Goal: Task Accomplishment & Management: Manage account settings

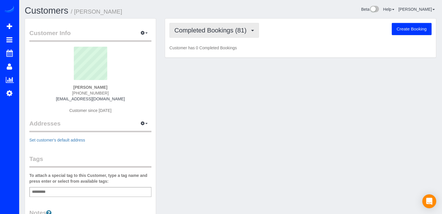
click at [242, 28] on span "Completed Bookings (81)" at bounding box center [211, 30] width 75 height 7
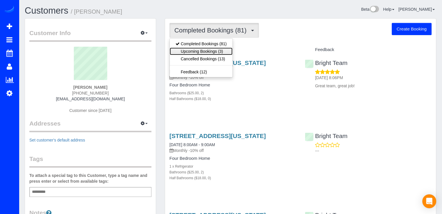
click at [220, 50] on link "Upcoming Bookings (3)" at bounding box center [201, 52] width 63 height 8
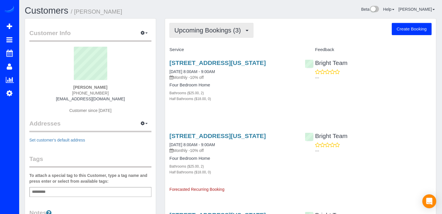
click at [232, 28] on span "Upcoming Bookings (3)" at bounding box center [208, 30] width 69 height 7
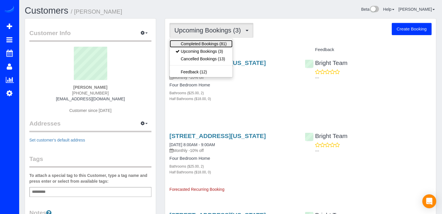
click at [227, 42] on link "Completed Bookings (81)" at bounding box center [201, 44] width 63 height 8
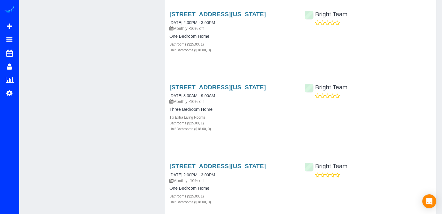
scroll to position [348, 0]
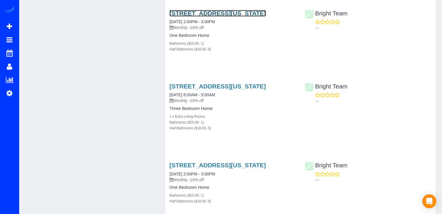
click at [213, 17] on link "1661 Park Road, Apt 205, Washington, DC 20010" at bounding box center [217, 13] width 96 height 7
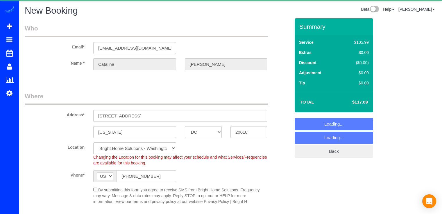
select select "DC"
select select "string:fspay"
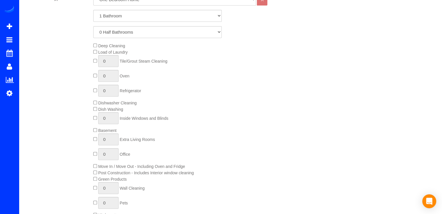
scroll to position [127, 0]
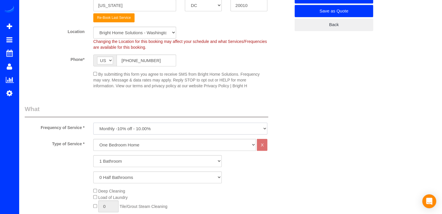
click at [175, 133] on select "triweekly -15% off - 15.00% Biweekly -20% off - 20.00% Monthly -10% off - 10.00…" at bounding box center [180, 129] width 174 height 12
select select "object:867"
click at [93, 123] on select "triweekly -15% off - 15.00% Biweekly -20% off - 20.00% Monthly -10% off - 10.00…" at bounding box center [180, 129] width 174 height 12
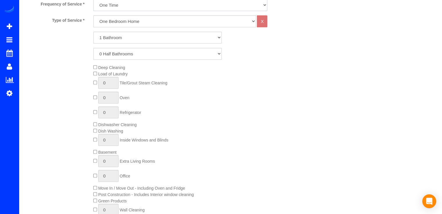
scroll to position [272, 0]
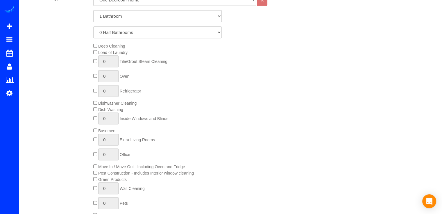
click at [98, 166] on span "Move In / Move Out - Including Oven and Fridge" at bounding box center [139, 167] width 92 height 5
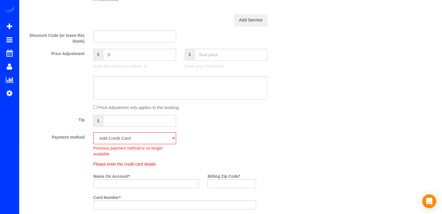
scroll to position [533, 0]
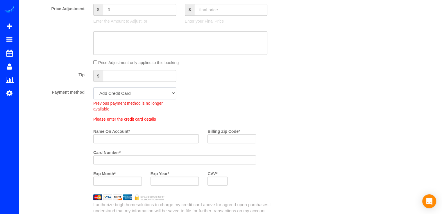
click at [119, 92] on select "Visa - 1085 - 02/2028 (Default) Add Credit Card ─────────────── Cash Check Payp…" at bounding box center [134, 93] width 83 height 12
select select "string:check"
click at [93, 89] on select "Visa - 1085 - 02/2028 (Default) Add Credit Card ─────────────── Cash Check Payp…" at bounding box center [134, 93] width 83 height 12
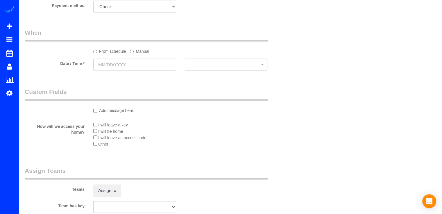
scroll to position [620, 0]
click at [128, 68] on input "text" at bounding box center [134, 64] width 83 height 12
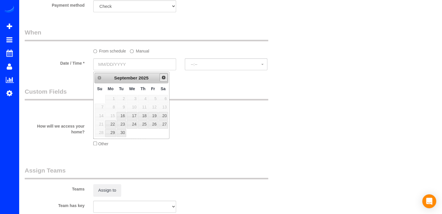
click at [160, 76] on link "Next" at bounding box center [163, 77] width 8 height 8
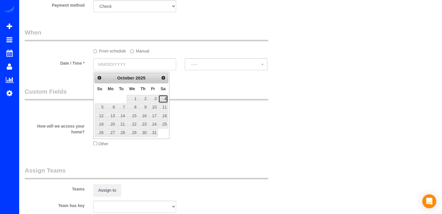
drag, startPoint x: 165, startPoint y: 99, endPoint x: 171, endPoint y: 94, distance: 7.9
click at [165, 99] on link "4" at bounding box center [163, 99] width 10 height 8
type input "10/04/2025"
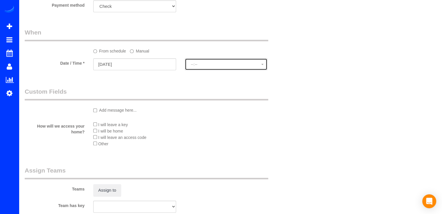
click at [199, 66] on span "--:--" at bounding box center [226, 64] width 71 height 5
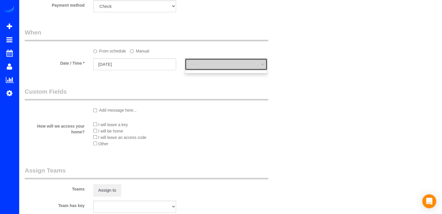
click at [255, 68] on button "--:--" at bounding box center [226, 64] width 83 height 12
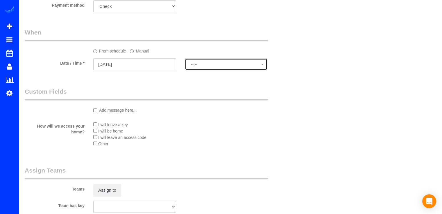
click at [253, 67] on span "--:--" at bounding box center [226, 64] width 71 height 5
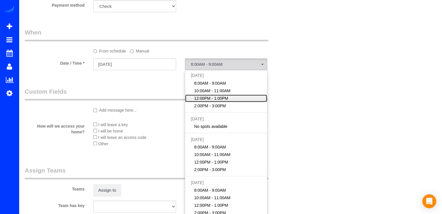
click at [223, 100] on span "12:00PM - 1:00PM" at bounding box center [211, 99] width 34 height 6
select select "spot3"
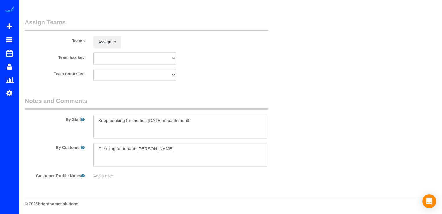
scroll to position [771, 0]
drag, startPoint x: 200, startPoint y: 122, endPoint x: 99, endPoint y: 125, distance: 100.8
click at [99, 125] on textarea at bounding box center [180, 126] width 174 height 24
type textarea "M"
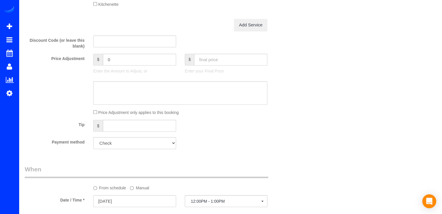
scroll to position [494, 0]
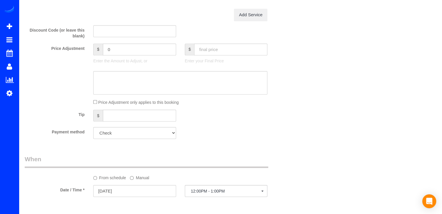
type textarea "Limpieza Move-out. Por favor tirar cualquier trampa pegasosa que se encuentren."
click at [216, 49] on input "text" at bounding box center [230, 50] width 73 height 12
click at [204, 51] on input "text" at bounding box center [230, 50] width 73 height 12
type input "230.34"
type input "-40.65"
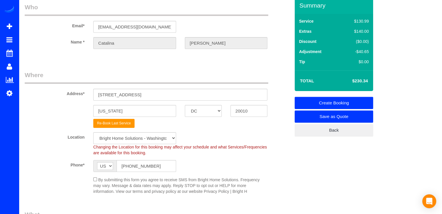
scroll to position [0, 0]
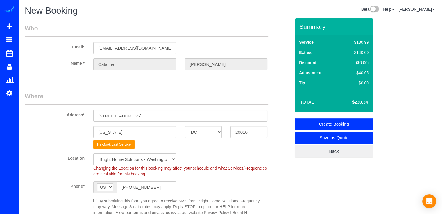
click at [338, 121] on link "Create Booking" at bounding box center [333, 124] width 78 height 12
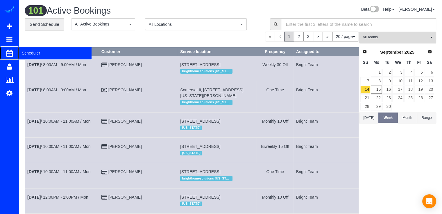
click at [29, 54] on span "Scheduler" at bounding box center [55, 52] width 73 height 13
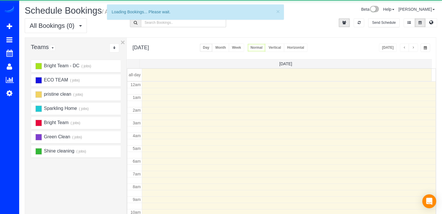
scroll to position [76, 0]
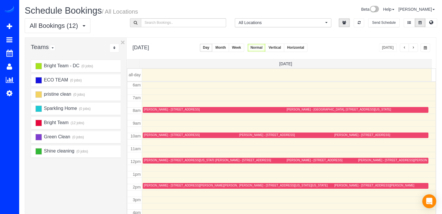
click at [244, 48] on button "Week" at bounding box center [235, 48] width 15 height 8
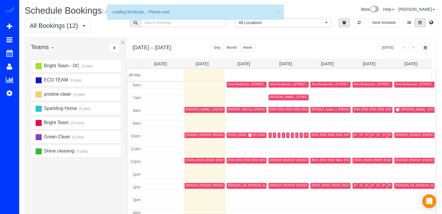
click at [413, 47] on span "button" at bounding box center [412, 47] width 3 height 3
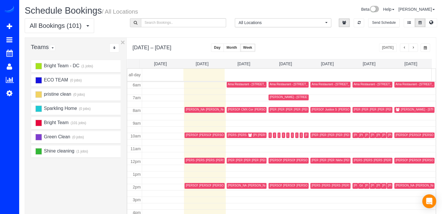
click at [414, 50] on button "button" at bounding box center [412, 48] width 9 height 8
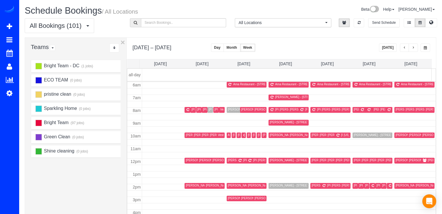
click at [413, 45] on button "button" at bounding box center [412, 48] width 9 height 8
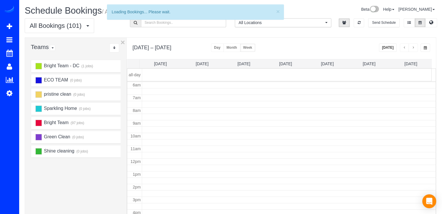
click at [413, 49] on span "button" at bounding box center [412, 47] width 3 height 3
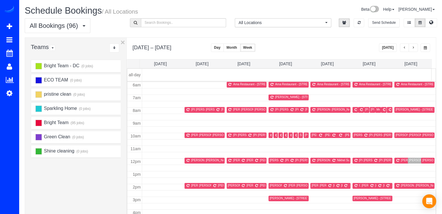
click at [414, 49] on span "button" at bounding box center [412, 47] width 3 height 3
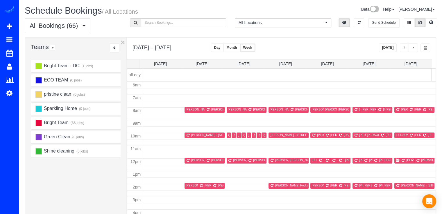
click at [407, 47] on button "button" at bounding box center [404, 48] width 9 height 8
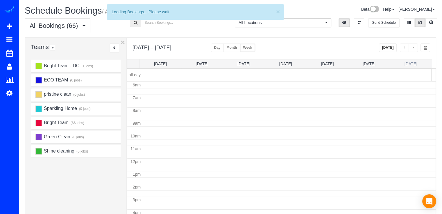
click at [415, 65] on link "Sat 10/4" at bounding box center [410, 64] width 13 height 5
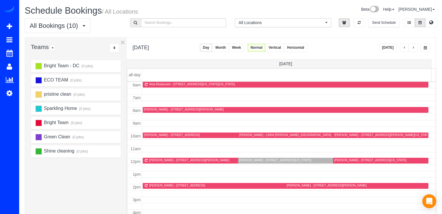
click at [240, 163] on div at bounding box center [330, 161] width 184 height 6
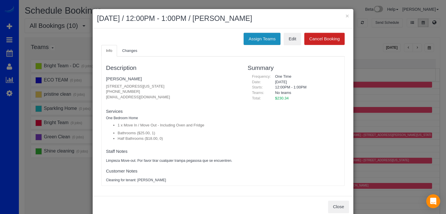
click at [260, 39] on button "Assign Teams" at bounding box center [262, 39] width 37 height 12
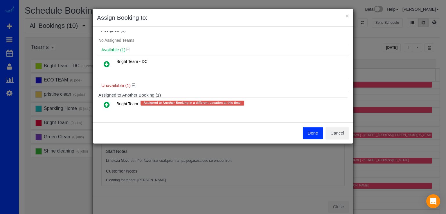
scroll to position [11, 0]
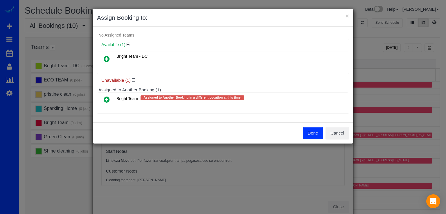
click at [105, 100] on icon at bounding box center [107, 99] width 6 height 7
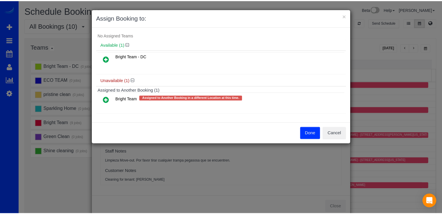
scroll to position [6, 0]
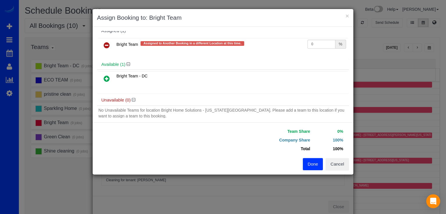
click at [316, 163] on button "Done" at bounding box center [313, 164] width 20 height 12
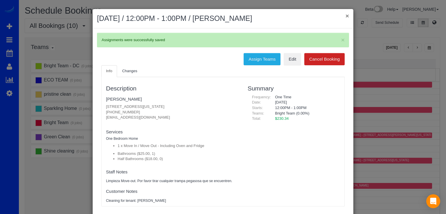
click at [346, 19] on button "×" at bounding box center [347, 16] width 3 height 6
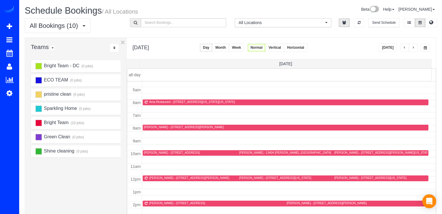
scroll to position [57, 0]
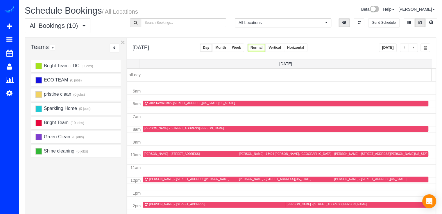
click at [389, 47] on button "[DATE]" at bounding box center [388, 48] width 18 height 8
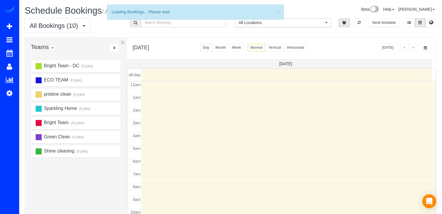
scroll to position [76, 0]
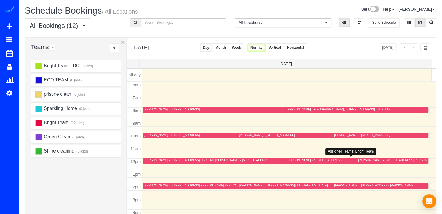
click at [293, 159] on div "[PERSON_NAME] - [STREET_ADDRESS]" at bounding box center [314, 161] width 56 height 4
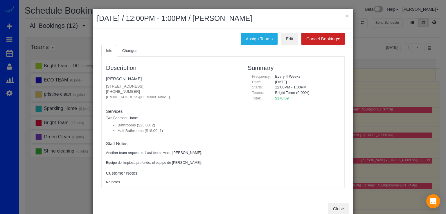
click at [347, 16] on div "× September 15, 2025 / 12:00PM - 1:00PM / Reena Paraguya" at bounding box center [223, 18] width 261 height 19
click at [346, 16] on button "×" at bounding box center [347, 16] width 3 height 6
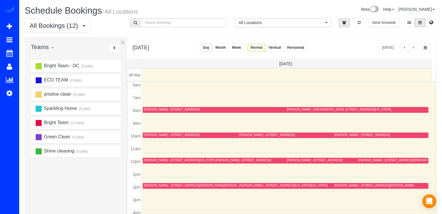
click at [415, 48] on button "button" at bounding box center [412, 48] width 9 height 8
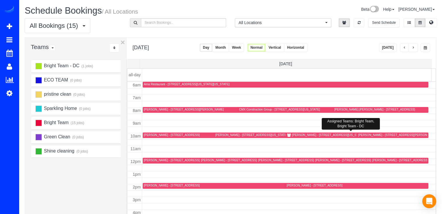
click at [301, 136] on div "[PERSON_NAME] - [STREET_ADDRESS][US_STATE][US_STATE]" at bounding box center [336, 135] width 89 height 4
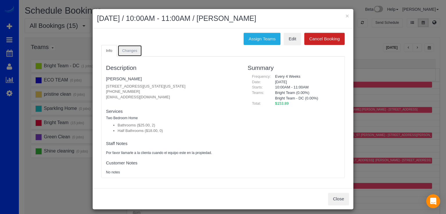
click at [133, 53] on link "Changes" at bounding box center [130, 51] width 24 height 12
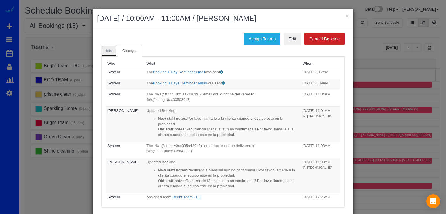
click at [114, 52] on link "Info" at bounding box center [109, 51] width 16 height 12
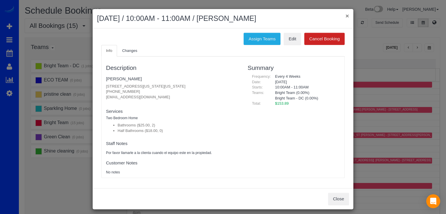
click at [346, 13] on button "×" at bounding box center [347, 16] width 3 height 6
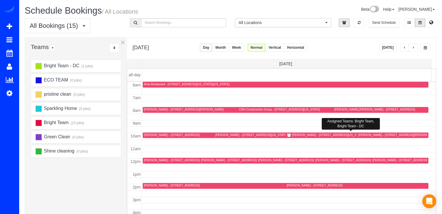
click at [300, 134] on div "[PERSON_NAME] - [STREET_ADDRESS][US_STATE][US_STATE]" at bounding box center [336, 135] width 89 height 4
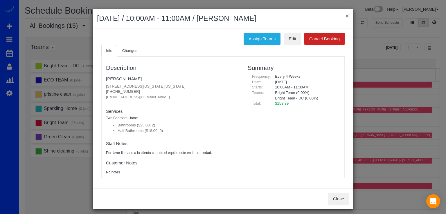
click at [346, 17] on button "×" at bounding box center [347, 16] width 3 height 6
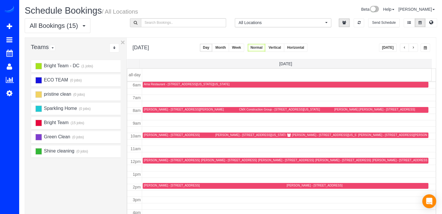
click at [413, 47] on span "button" at bounding box center [412, 47] width 3 height 3
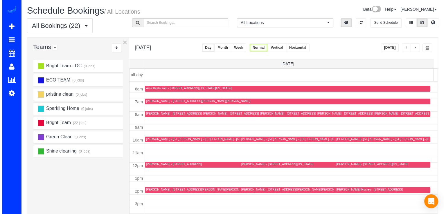
scroll to position [87, 0]
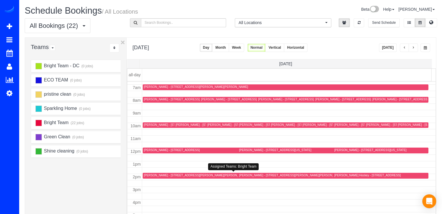
click at [153, 177] on div "[PERSON_NAME] - [STREET_ADDRESS][PERSON_NAME][PERSON_NAME]" at bounding box center [235, 176] width 182 height 4
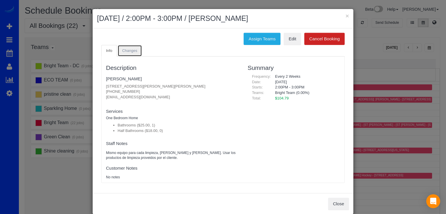
click at [136, 52] on link "Changes" at bounding box center [130, 51] width 24 height 12
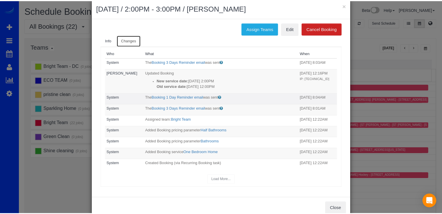
scroll to position [0, 0]
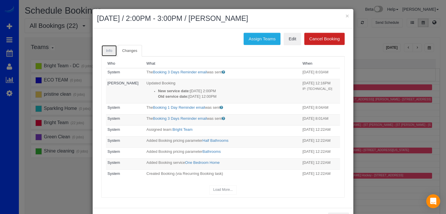
click at [107, 53] on link "Info" at bounding box center [109, 51] width 16 height 12
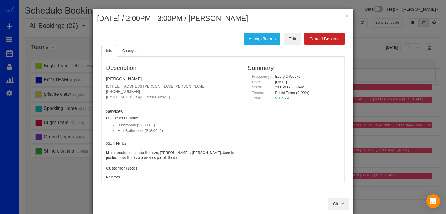
click at [347, 16] on div "× September 17, 2025 / 2:00PM - 3:00PM / Bill Shaughnessy" at bounding box center [223, 18] width 261 height 19
click at [346, 16] on button "×" at bounding box center [347, 16] width 3 height 6
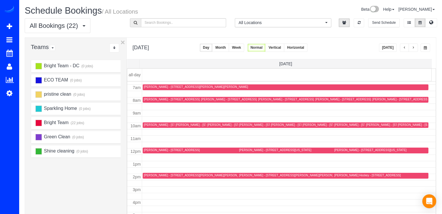
click at [413, 46] on span "button" at bounding box center [412, 47] width 3 height 3
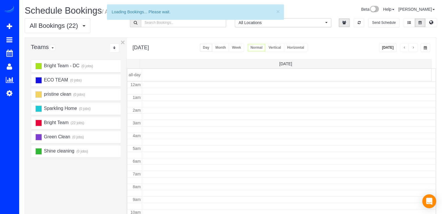
scroll to position [76, 0]
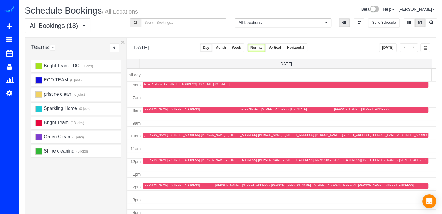
click at [413, 46] on span "button" at bounding box center [412, 47] width 3 height 3
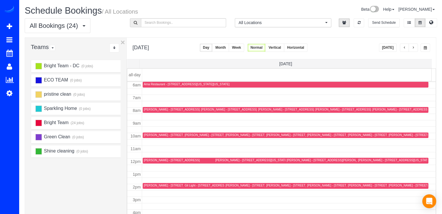
click at [413, 46] on span "button" at bounding box center [412, 47] width 3 height 3
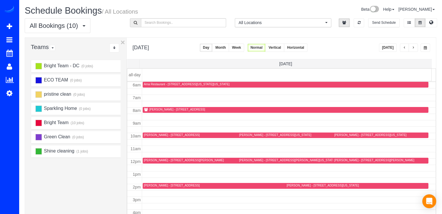
click at [158, 111] on div "[PERSON_NAME] - [STREET_ADDRESS]" at bounding box center [177, 110] width 56 height 4
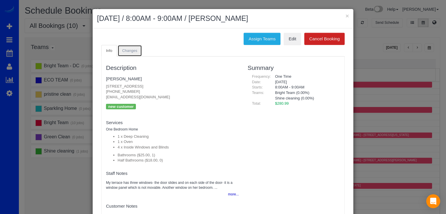
click at [122, 53] on link "Changes" at bounding box center [130, 51] width 24 height 12
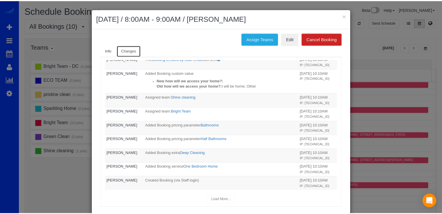
scroll to position [151, 0]
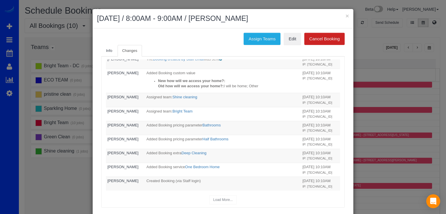
click at [343, 15] on h2 "September 20, 2025 / 8:00AM - 9:00AM / Cynthia Bland" at bounding box center [223, 18] width 252 height 10
click at [346, 17] on button "×" at bounding box center [347, 16] width 3 height 6
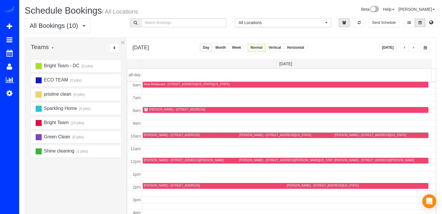
click at [391, 49] on button "[DATE]" at bounding box center [388, 48] width 18 height 8
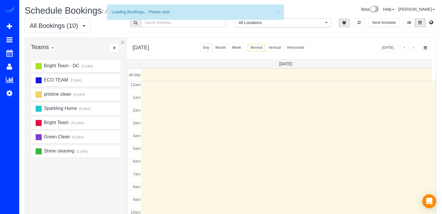
scroll to position [76, 0]
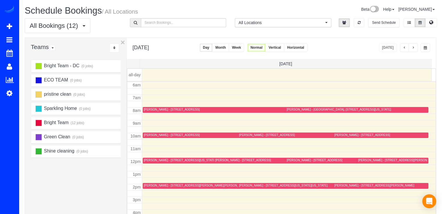
click at [288, 162] on div "[PERSON_NAME] - [STREET_ADDRESS]" at bounding box center [353, 161] width 134 height 4
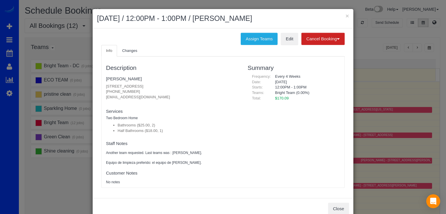
drag, startPoint x: 103, startPoint y: 87, endPoint x: 185, endPoint y: 83, distance: 81.7
click at [185, 83] on div "Description Reena Paraguya 13133 New Parkland Drive, Herndon, VA 20171 (703) 86…" at bounding box center [173, 122] width 142 height 125
copy p "[STREET_ADDRESS]"
click at [346, 15] on button "×" at bounding box center [347, 16] width 3 height 6
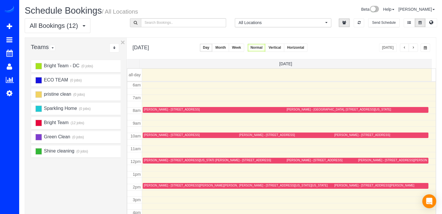
click at [251, 188] on div "[PERSON_NAME] - [STREET_ADDRESS][US_STATE][US_STATE]" at bounding box center [330, 186] width 182 height 4
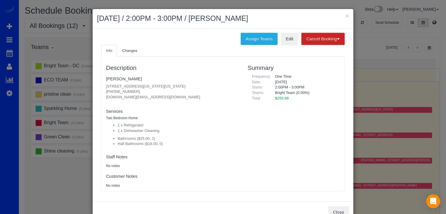
drag, startPoint x: 100, startPoint y: 86, endPoint x: 201, endPoint y: 86, distance: 101.3
click at [201, 86] on div "Description Rachel Sanchez 2129 Florida Ave, Apt 404, Washington, DC 20008 (714…" at bounding box center [173, 124] width 142 height 129
copy p "[STREET_ADDRESS][US_STATE][US_STATE]"
click at [346, 13] on button "×" at bounding box center [347, 16] width 3 height 6
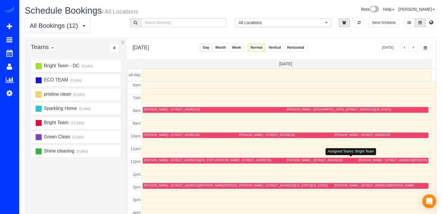
click at [298, 159] on div "[PERSON_NAME] - [STREET_ADDRESS]" at bounding box center [314, 161] width 56 height 4
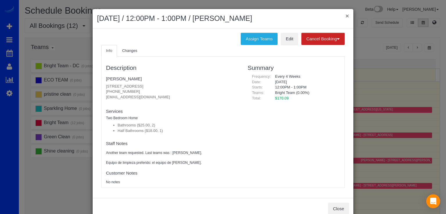
click at [346, 16] on button "×" at bounding box center [347, 16] width 3 height 6
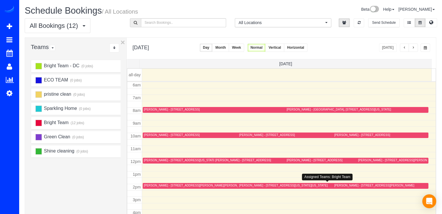
click at [246, 186] on div "[PERSON_NAME] - [STREET_ADDRESS][US_STATE][US_STATE]" at bounding box center [283, 186] width 89 height 4
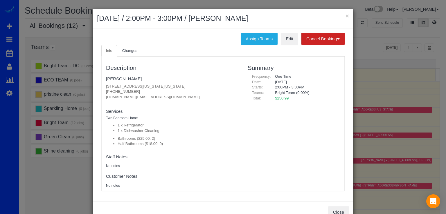
click at [340, 14] on h2 "[DATE] / 2:00PM - 3:00PM / [PERSON_NAME]" at bounding box center [223, 18] width 252 height 10
click at [346, 14] on button "×" at bounding box center [347, 16] width 3 height 6
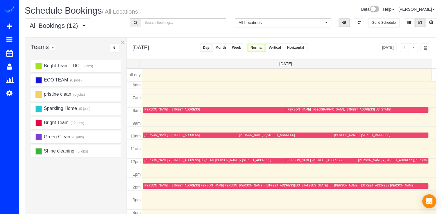
scroll to position [105, 0]
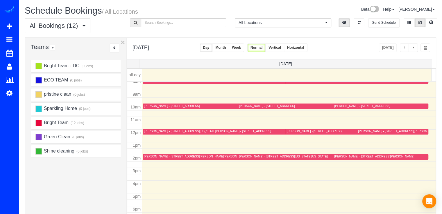
click at [415, 51] on button "button" at bounding box center [412, 48] width 9 height 8
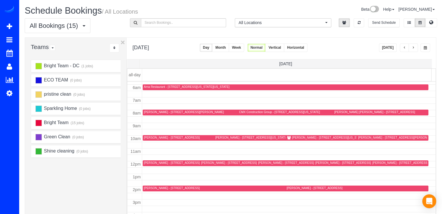
scroll to position [87, 0]
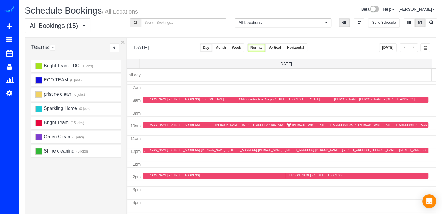
click at [404, 47] on span "button" at bounding box center [404, 47] width 3 height 3
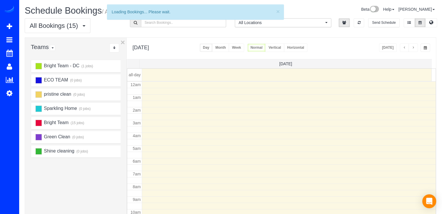
scroll to position [76, 0]
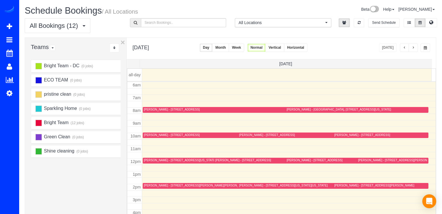
click at [244, 187] on div "[PERSON_NAME] - [STREET_ADDRESS][US_STATE][US_STATE]" at bounding box center [330, 186] width 182 height 4
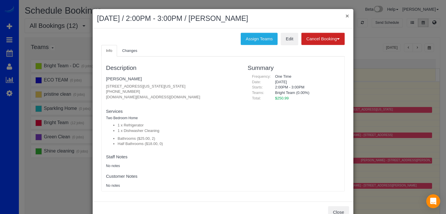
click at [346, 14] on button "×" at bounding box center [347, 16] width 3 height 6
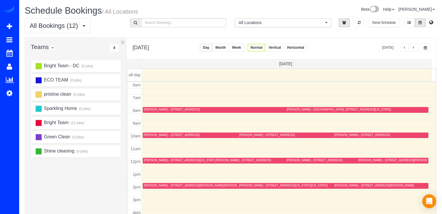
click at [150, 184] on div "[PERSON_NAME] - [STREET_ADDRESS][PERSON_NAME][PERSON_NAME][PERSON_NAME]" at bounding box center [208, 186] width 128 height 4
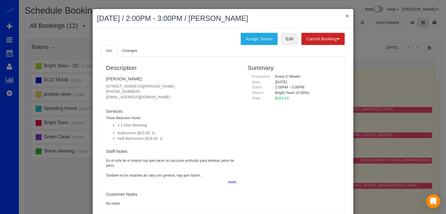
click at [346, 17] on button "×" at bounding box center [347, 16] width 3 height 6
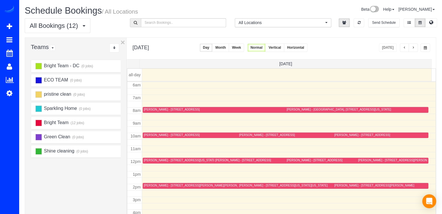
click at [341, 186] on div "[PERSON_NAME] - [STREET_ADDRESS][PERSON_NAME]" at bounding box center [374, 186] width 80 height 4
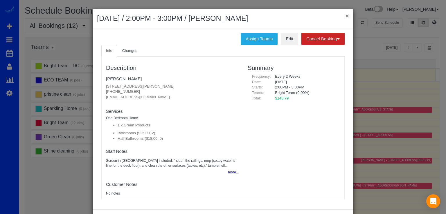
click at [346, 18] on button "×" at bounding box center [347, 16] width 3 height 6
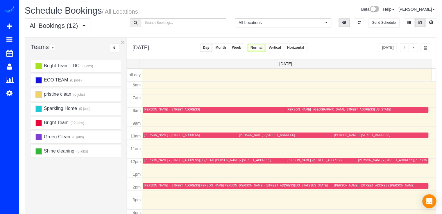
click at [242, 185] on div "[PERSON_NAME] - [STREET_ADDRESS][US_STATE][US_STATE]" at bounding box center [283, 186] width 89 height 4
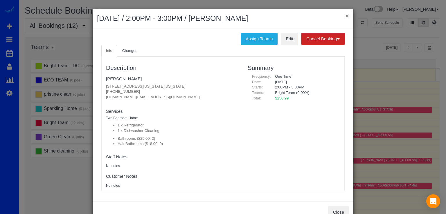
click at [348, 13] on div "× September 15, 2025 / 2:00PM - 3:00PM / Rachel Sanchez" at bounding box center [223, 18] width 261 height 19
click at [346, 15] on button "×" at bounding box center [347, 16] width 3 height 6
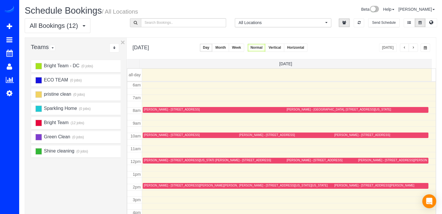
click at [366, 161] on div "[PERSON_NAME] - [STREET_ADDRESS][PERSON_NAME][US_STATE]" at bounding box center [406, 161] width 96 height 4
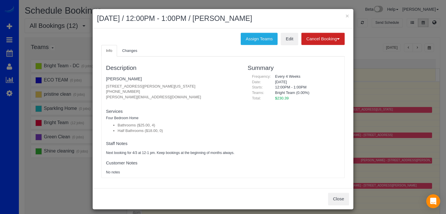
click at [343, 15] on h2 "September 15, 2025 / 12:00PM - 1:00PM / Zachary Hoffman" at bounding box center [223, 18] width 252 height 10
click at [346, 15] on button "×" at bounding box center [347, 16] width 3 height 6
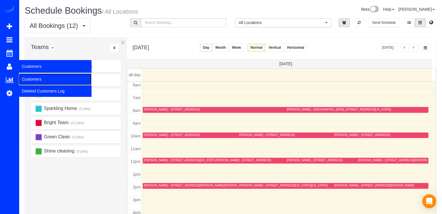
click at [33, 76] on link "Customers" at bounding box center [55, 79] width 73 height 12
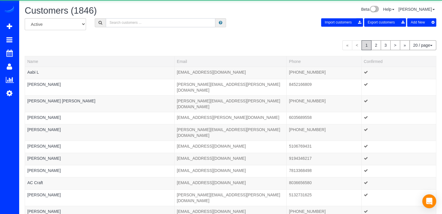
click at [120, 21] on input "text" at bounding box center [160, 22] width 109 height 9
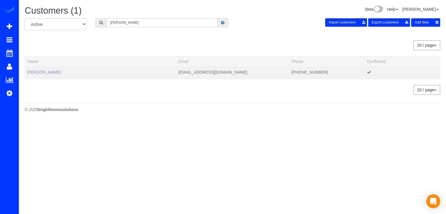
type input "Yardena Wolf"
click at [49, 72] on link "Yardena Wolf" at bounding box center [43, 72] width 33 height 5
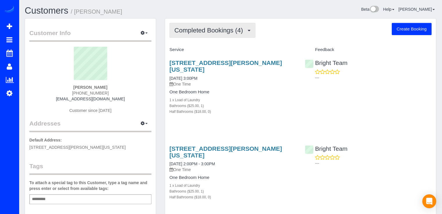
click at [204, 33] on span "Completed Bookings (4)" at bounding box center [209, 30] width 71 height 7
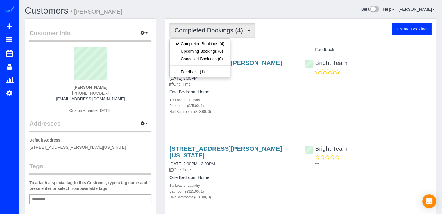
click at [250, 46] on div "Service" at bounding box center [232, 50] width 135 height 10
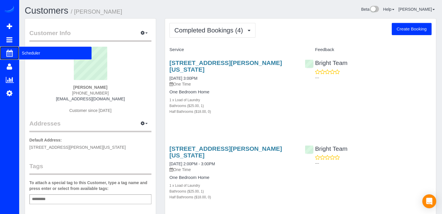
click at [21, 51] on span "Scheduler" at bounding box center [55, 52] width 73 height 13
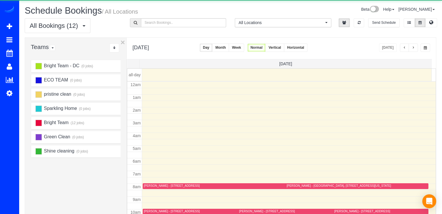
scroll to position [76, 0]
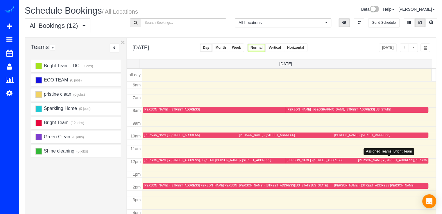
click at [364, 162] on div "[PERSON_NAME] - [STREET_ADDRESS][PERSON_NAME][US_STATE]" at bounding box center [406, 161] width 96 height 4
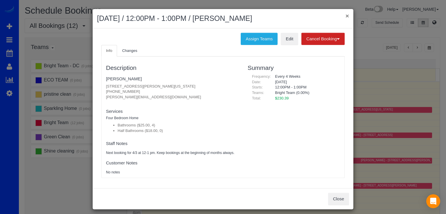
click at [346, 17] on button "×" at bounding box center [347, 16] width 3 height 6
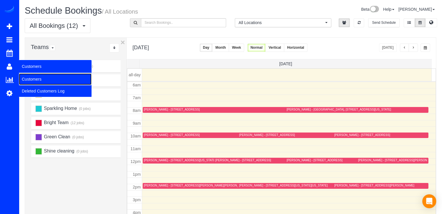
click at [29, 78] on link "Customers" at bounding box center [55, 79] width 73 height 12
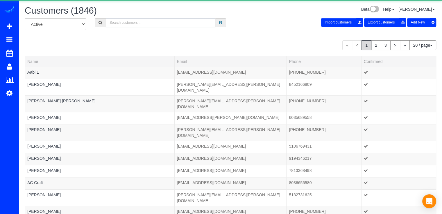
click at [106, 23] on input "text" at bounding box center [160, 22] width 109 height 9
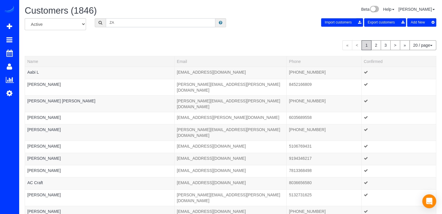
type input "Z"
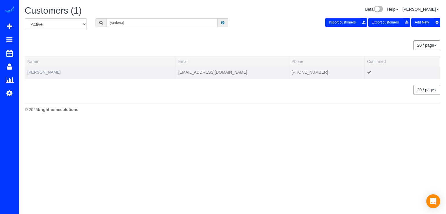
type input "yardena]"
click at [39, 71] on link "Yardena Wolf" at bounding box center [43, 72] width 33 height 5
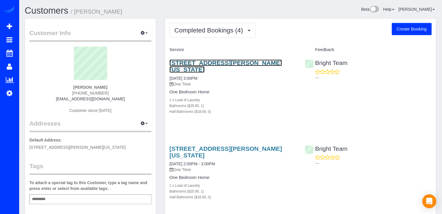
click at [194, 61] on link "3 Tingey Square Apt #711, Washington, DC 20003" at bounding box center [225, 66] width 112 height 13
click at [198, 61] on link "3 Tingey Square Apt #711, Washington, DC 20003" at bounding box center [225, 66] width 112 height 13
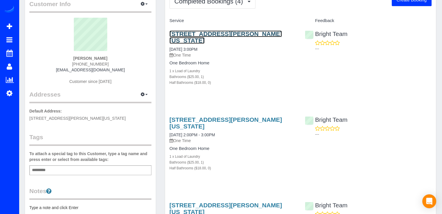
scroll to position [29, 0]
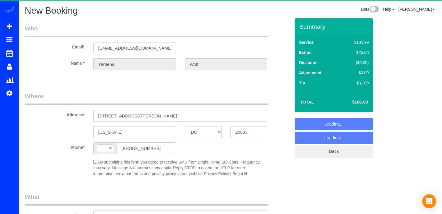
select select "DC"
select select "string:US"
select select "object:793"
select select "string:fspay-33796463-cd5f-4efb-910a-e1c180261423"
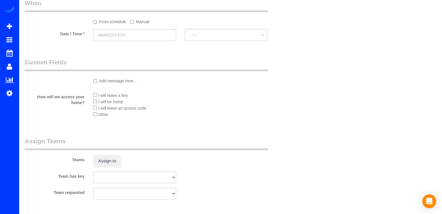
select select "object:906"
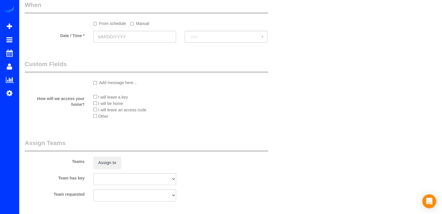
scroll to position [562, 0]
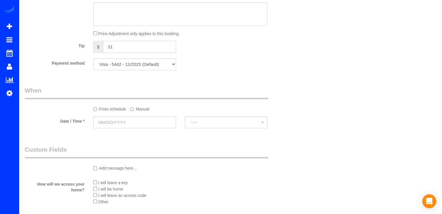
drag, startPoint x: 113, startPoint y: 48, endPoint x: 102, endPoint y: 51, distance: 11.7
click at [102, 51] on div "$ 31" at bounding box center [134, 47] width 83 height 12
click at [140, 124] on input "text" at bounding box center [134, 122] width 83 height 12
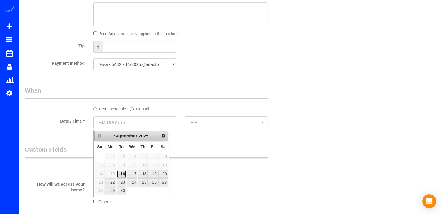
click at [122, 173] on link "16" at bounding box center [120, 174] width 9 height 8
type input "09/16/2025"
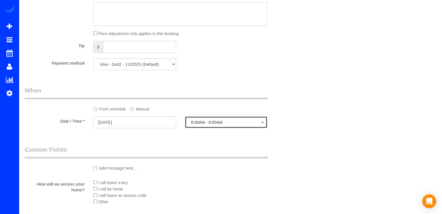
click at [232, 122] on span "8:00AM - 9:00AM" at bounding box center [226, 122] width 71 height 5
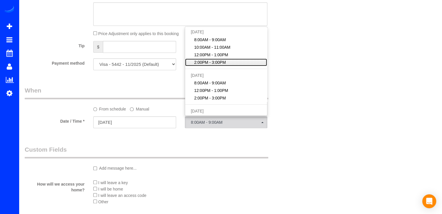
click at [217, 61] on span "2:00PM - 3:00PM" at bounding box center [210, 63] width 32 height 6
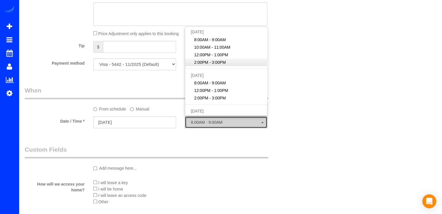
select select "spot4"
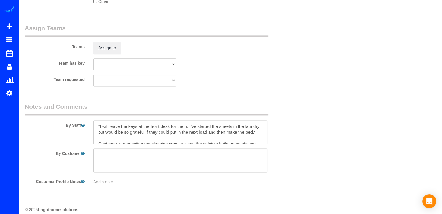
scroll to position [766, 0]
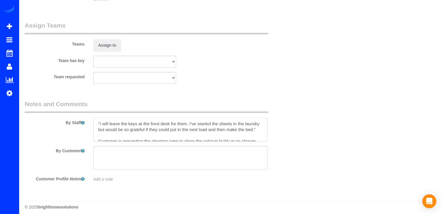
drag, startPoint x: 106, startPoint y: 134, endPoint x: 92, endPoint y: 125, distance: 16.4
click at [92, 125] on div at bounding box center [180, 130] width 183 height 24
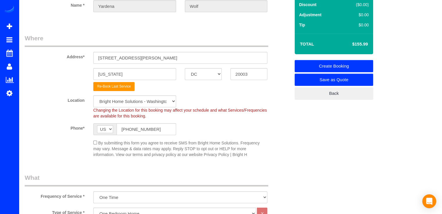
scroll to position [0, 0]
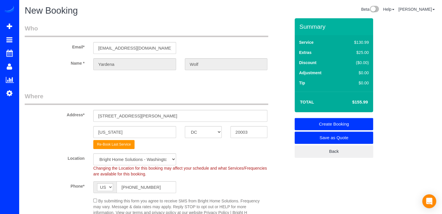
type textarea "Customer is requesting the cleaning crew to clean the calcium build up on showe…"
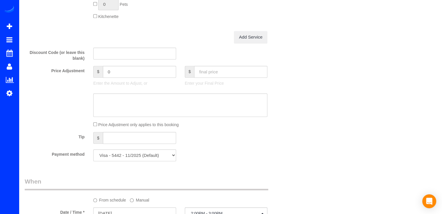
scroll to position [465, 0]
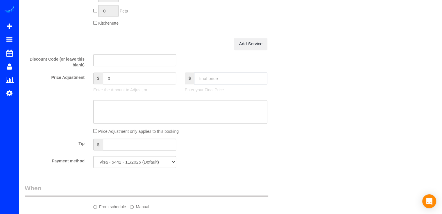
click at [209, 82] on input "text" at bounding box center [230, 79] width 73 height 12
type input "180"
type input "24.01"
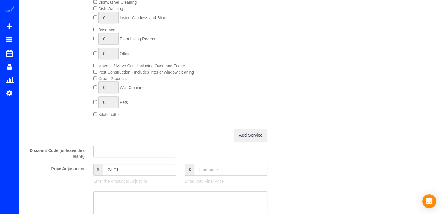
scroll to position [436, 0]
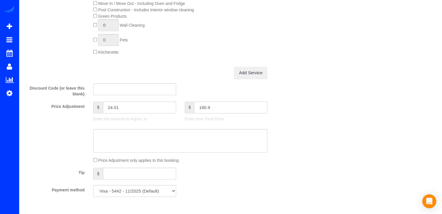
type input "180.99"
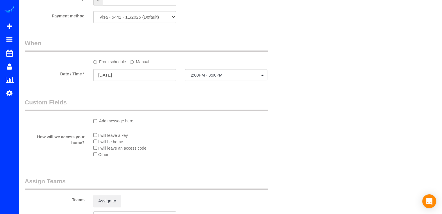
type input "25"
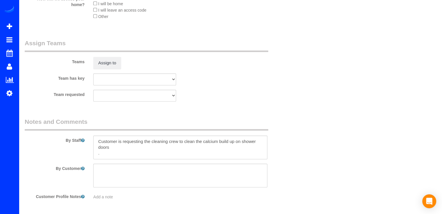
scroll to position [771, 0]
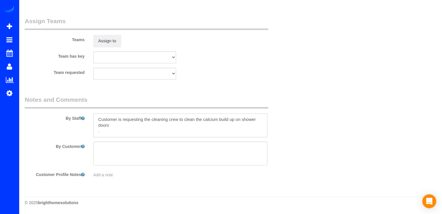
click at [107, 119] on textarea at bounding box center [180, 126] width 174 height 24
click at [111, 127] on textarea at bounding box center [180, 126] width 174 height 24
click at [116, 126] on textarea at bounding box center [180, 126] width 174 height 24
drag, startPoint x: 116, startPoint y: 126, endPoint x: 222, endPoint y: 24, distance: 148.1
click at [223, 22] on legend "Assign Teams" at bounding box center [146, 23] width 243 height 13
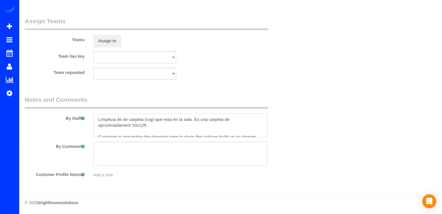
click at [130, 125] on textarea at bounding box center [180, 126] width 174 height 24
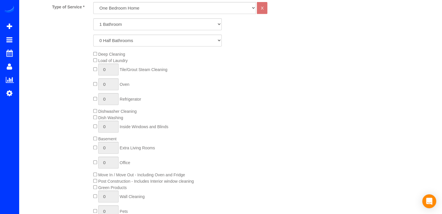
scroll to position [394, 0]
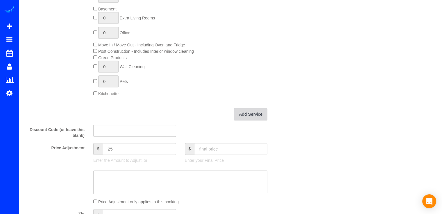
type textarea "Limpieza de de carpeta (rug) que esta en la sala. Es una carpeta de aproximadam…"
click at [245, 117] on link "Add Service" at bounding box center [250, 114] width 33 height 12
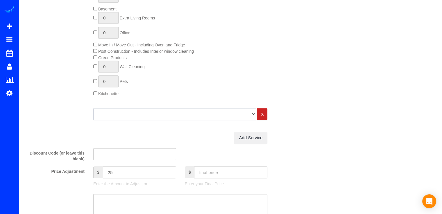
click at [224, 115] on select "One Bedroom Home Two Bedroom Home Three Bedroom Home Four Bedroom Home Five Bed…" at bounding box center [174, 114] width 163 height 12
select select "125"
click at [93, 109] on select "One Bedroom Home Two Bedroom Home Three Bedroom Home Four Bedroom Home Five Bed…" at bounding box center [174, 114] width 163 height 12
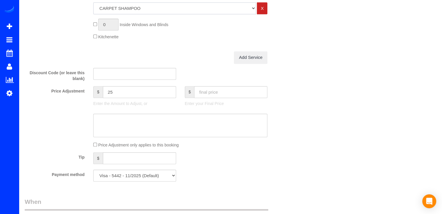
scroll to position [510, 0]
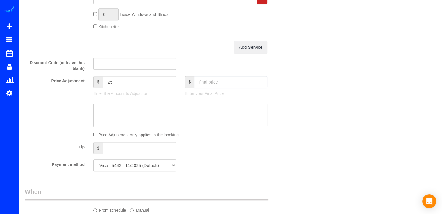
click at [213, 82] on input "text" at bounding box center [230, 82] width 73 height 12
type input "180.99"
type input "15"
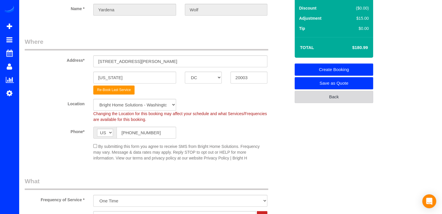
scroll to position [0, 0]
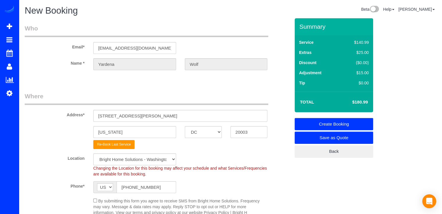
click at [334, 122] on link "Create Booking" at bounding box center [333, 124] width 78 height 12
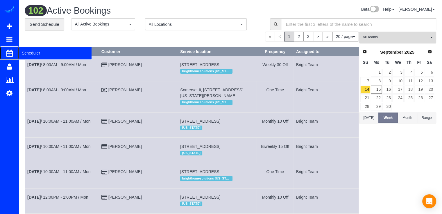
click at [27, 56] on span "Scheduler" at bounding box center [55, 52] width 73 height 13
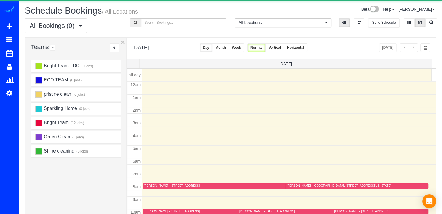
scroll to position [76, 0]
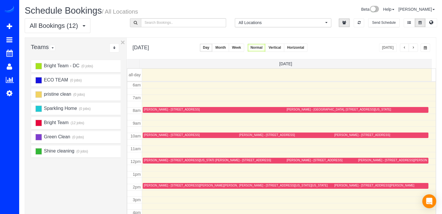
click at [411, 44] on button "button" at bounding box center [412, 48] width 9 height 8
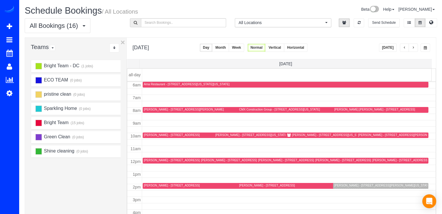
click at [334, 187] on div "Yardena Wolf - 3 Tingey Square Apt #711, Washington, DC 20003" at bounding box center [380, 186] width 93 height 4
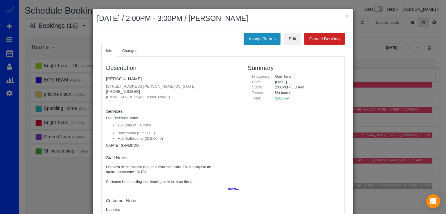
click at [253, 41] on button "Assign Teams" at bounding box center [262, 39] width 37 height 12
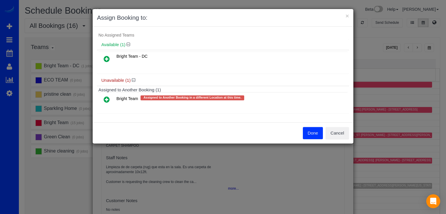
click at [109, 101] on icon at bounding box center [107, 99] width 6 height 7
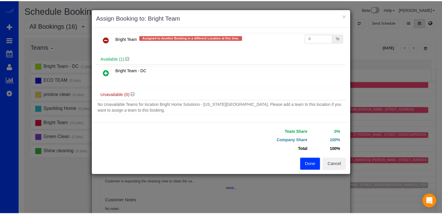
scroll to position [6, 0]
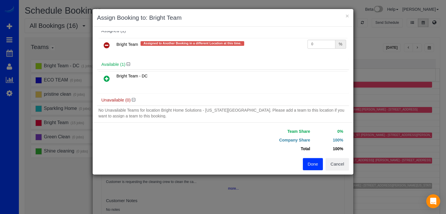
click at [314, 163] on button "Done" at bounding box center [313, 164] width 20 height 12
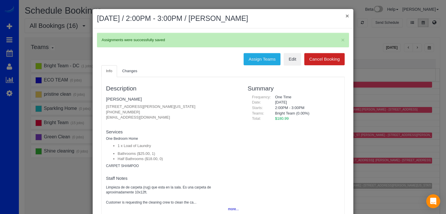
click at [346, 13] on button "×" at bounding box center [347, 16] width 3 height 6
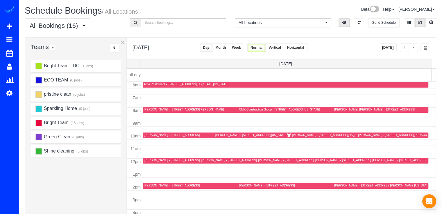
click at [400, 48] on button "button" at bounding box center [404, 48] width 9 height 8
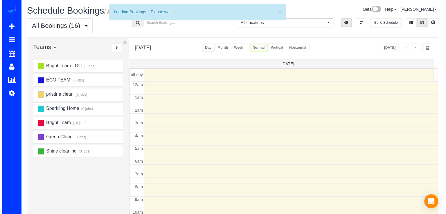
scroll to position [76, 0]
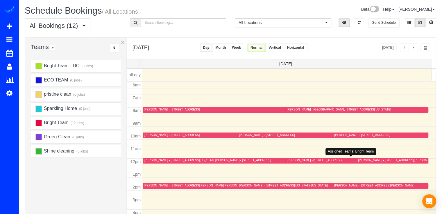
click at [290, 161] on div "[PERSON_NAME] - [STREET_ADDRESS]" at bounding box center [314, 161] width 56 height 4
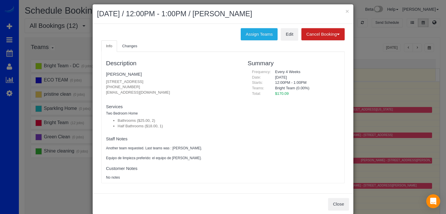
scroll to position [0, 0]
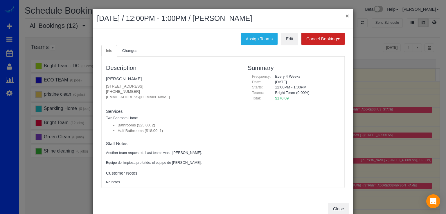
click at [346, 17] on button "×" at bounding box center [347, 16] width 3 height 6
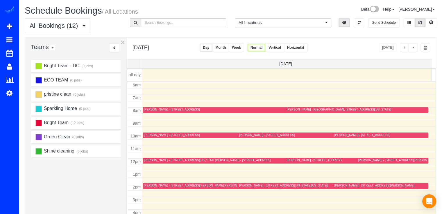
click at [154, 187] on div "[PERSON_NAME] - [STREET_ADDRESS][PERSON_NAME][PERSON_NAME][PERSON_NAME]" at bounding box center [208, 186] width 128 height 4
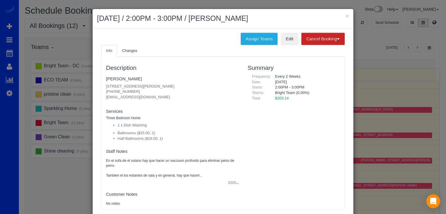
click at [228, 183] on button "more..." at bounding box center [231, 182] width 14 height 8
click at [346, 15] on button "×" at bounding box center [347, 16] width 3 height 6
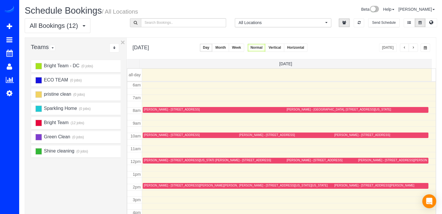
click at [413, 50] on button "button" at bounding box center [412, 48] width 9 height 8
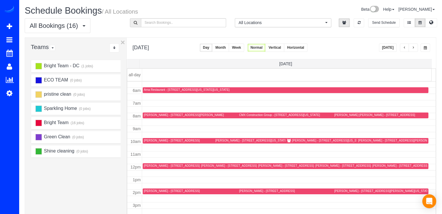
scroll to position [71, 0]
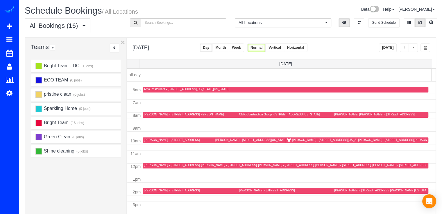
click at [406, 50] on button "button" at bounding box center [404, 48] width 9 height 8
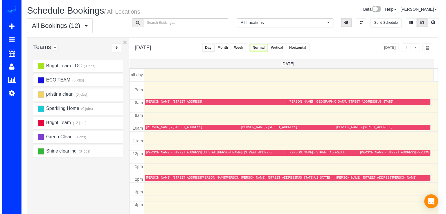
scroll to position [82, 0]
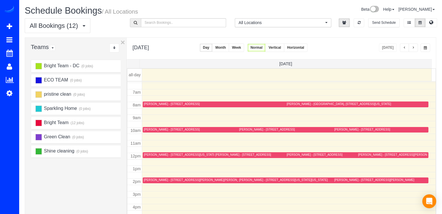
click at [151, 180] on div "[PERSON_NAME] - [STREET_ADDRESS][PERSON_NAME][PERSON_NAME][PERSON_NAME]" at bounding box center [208, 180] width 128 height 4
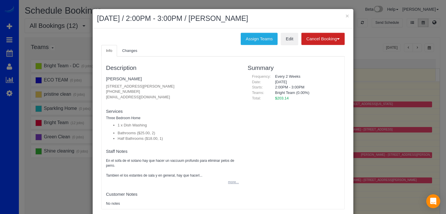
click at [232, 184] on button "more..." at bounding box center [231, 182] width 14 height 8
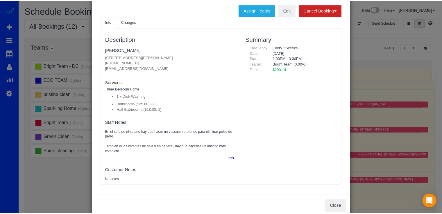
scroll to position [0, 0]
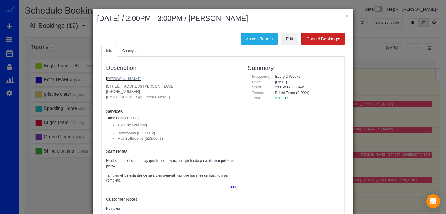
click at [124, 80] on link "[PERSON_NAME]" at bounding box center [124, 78] width 36 height 5
click at [346, 16] on button "×" at bounding box center [347, 16] width 3 height 6
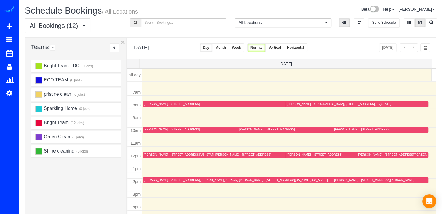
click at [414, 47] on span "button" at bounding box center [412, 47] width 3 height 3
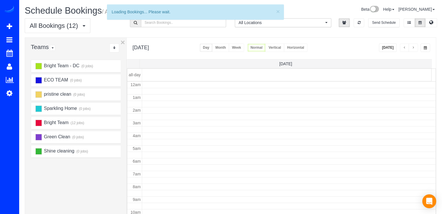
scroll to position [76, 0]
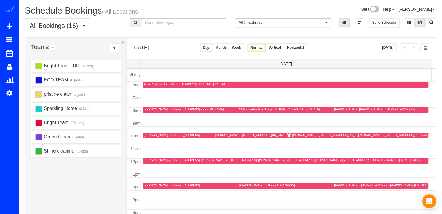
click at [149, 159] on div "[PERSON_NAME] - [STREET_ADDRESS]" at bounding box center [172, 161] width 56 height 4
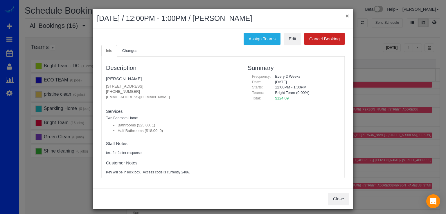
click at [346, 17] on button "×" at bounding box center [347, 16] width 3 height 6
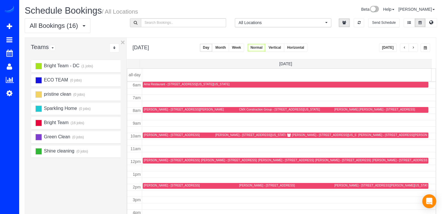
click at [388, 49] on button "[DATE]" at bounding box center [388, 48] width 18 height 8
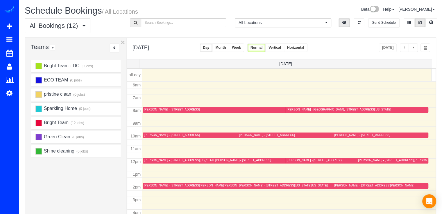
click at [156, 187] on div "[PERSON_NAME] - [STREET_ADDRESS][PERSON_NAME][PERSON_NAME][PERSON_NAME]" at bounding box center [235, 186] width 182 height 4
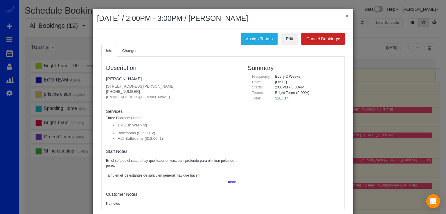
click at [346, 15] on button "×" at bounding box center [347, 16] width 3 height 6
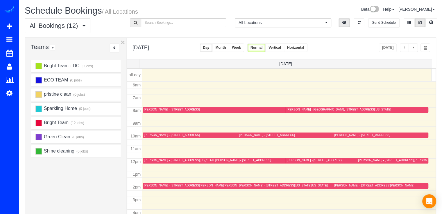
click at [414, 50] on button "button" at bounding box center [412, 48] width 9 height 8
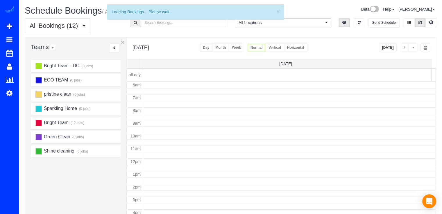
click at [414, 50] on button "button" at bounding box center [412, 48] width 9 height 8
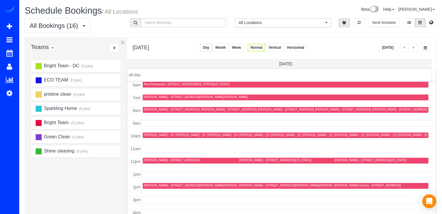
click at [414, 50] on button "button" at bounding box center [412, 48] width 9 height 8
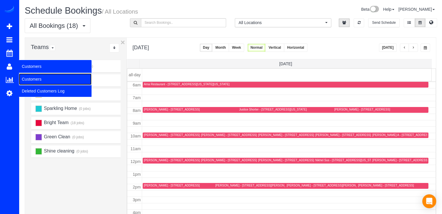
click at [30, 75] on link "Customers" at bounding box center [55, 79] width 73 height 12
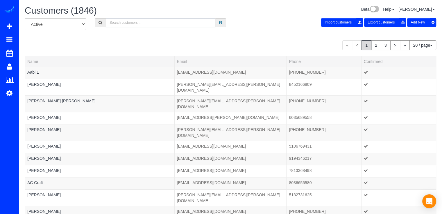
click at [124, 21] on input "text" at bounding box center [160, 22] width 109 height 9
type input "C"
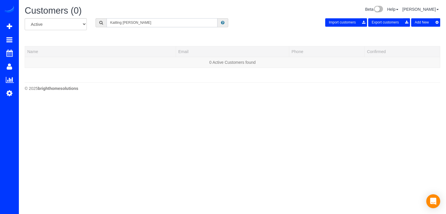
drag, startPoint x: 122, startPoint y: 21, endPoint x: 97, endPoint y: 31, distance: 26.2
click at [97, 31] on div "All Active Archived Kaitling COnroy Import customers Export customers Add New" at bounding box center [232, 26] width 424 height 16
type input "COnroy"
drag, startPoint x: 125, startPoint y: 22, endPoint x: 107, endPoint y: 26, distance: 18.6
click at [108, 24] on input "COnroy" at bounding box center [162, 22] width 111 height 9
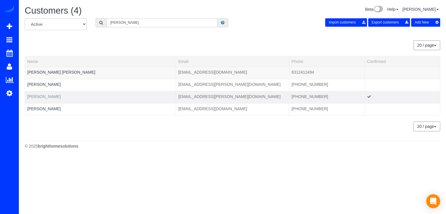
type input "[PERSON_NAME]"
click at [41, 94] on link "Caitlin Conroy" at bounding box center [43, 96] width 33 height 5
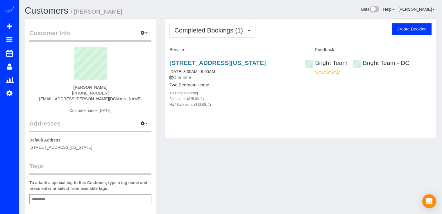
click at [407, 35] on div "Completed Bookings (1) Completed Bookings (1) Upcoming Bookings (0) Cancelled B…" at bounding box center [300, 30] width 262 height 15
click at [192, 60] on link "5320 43rd St Nw, Washington, DC 20015" at bounding box center [217, 63] width 96 height 7
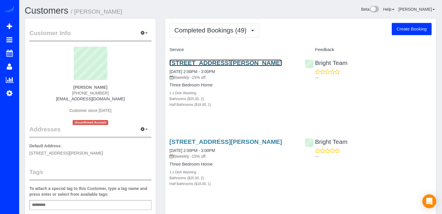
click at [246, 62] on link "42279 Hampton Woods Ter, Ashburn, VA 20148" at bounding box center [225, 63] width 112 height 7
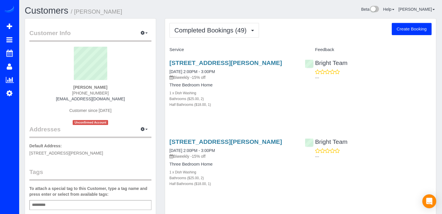
click at [243, 34] on button "Completed Bookings (49)" at bounding box center [213, 30] width 89 height 15
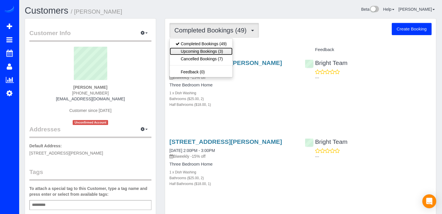
click at [219, 49] on link "Upcoming Bookings (3)" at bounding box center [201, 52] width 63 height 8
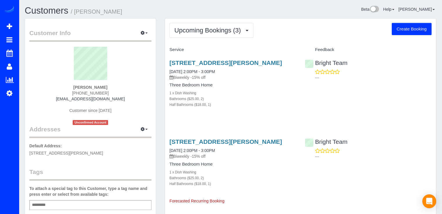
click at [210, 66] on h3 "[STREET_ADDRESS][PERSON_NAME]" at bounding box center [232, 63] width 127 height 7
click at [213, 66] on h3 "[STREET_ADDRESS][PERSON_NAME]" at bounding box center [232, 63] width 127 height 7
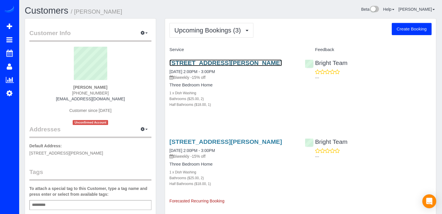
click at [214, 65] on link "[STREET_ADDRESS][PERSON_NAME]" at bounding box center [225, 63] width 112 height 7
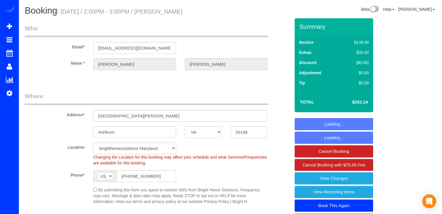
select select "VA"
select select "object:800"
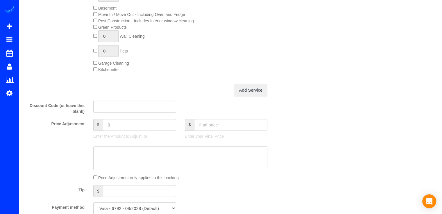
select select "spot1"
select select "2"
select select "1"
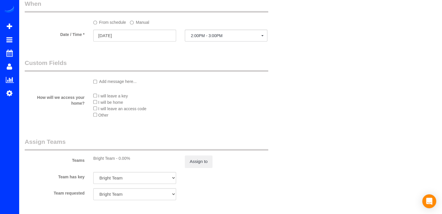
scroll to position [594, 0]
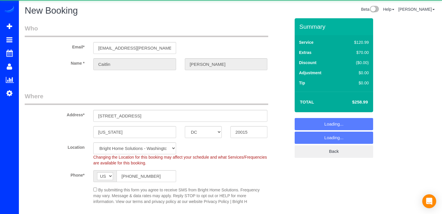
select select "DC"
select select "object:676"
select select "string:fspay-80b6671d-d9a9-4b62-b0d8-d9588ad6f337"
select select "2"
select select "1"
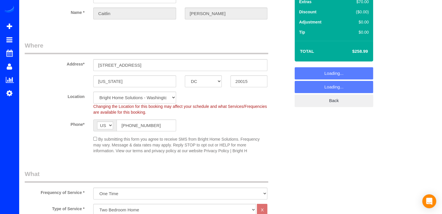
select select "object:814"
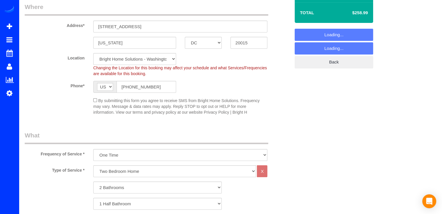
select select "2"
select select "1"
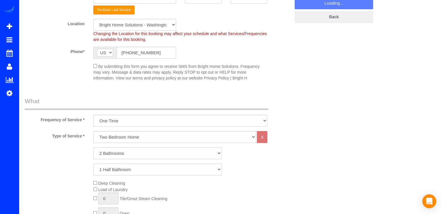
scroll to position [145, 0]
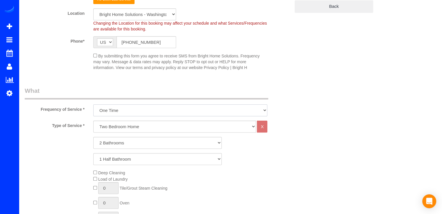
click at [120, 108] on select "triweekly -15% off - 15.00% Biweekly -20% off - 20.00% Monthly -10% off - 10.00…" at bounding box center [180, 111] width 174 height 12
click at [93, 105] on select "triweekly -15% off - 15.00% Biweekly -20% off - 20.00% Monthly -10% off - 10.00…" at bounding box center [180, 111] width 174 height 12
click at [115, 128] on select "One Bedroom Home Two Bedroom Home Three Bedroom Home Four Bedroom Home Five Bed…" at bounding box center [174, 127] width 163 height 12
select select "256"
click at [93, 121] on select "One Bedroom Home Two Bedroom Home Three Bedroom Home Four Bedroom Home Five Bed…" at bounding box center [174, 127] width 163 height 12
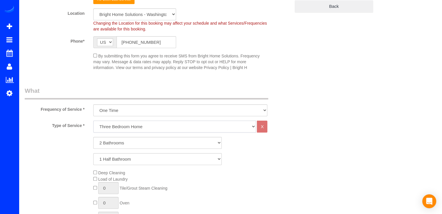
select select "2"
select select "1"
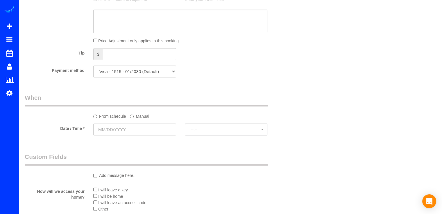
scroll to position [610, 0]
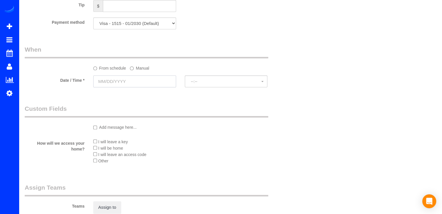
click at [127, 80] on input "text" at bounding box center [134, 81] width 83 height 12
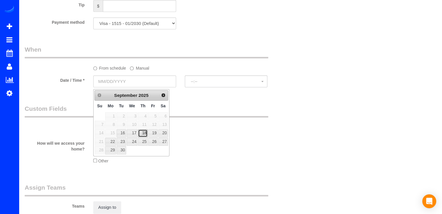
click at [143, 130] on link "18" at bounding box center [143, 133] width 10 height 8
type input "[DATE]"
select select "spot1"
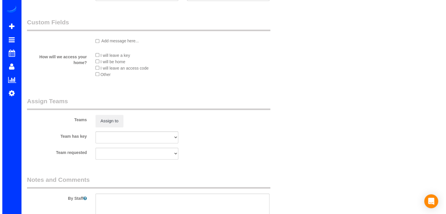
scroll to position [697, 0]
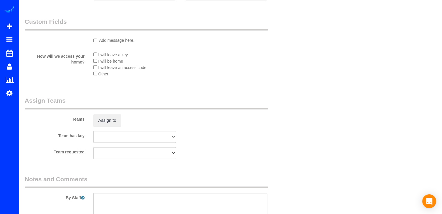
click at [108, 130] on sui-booking-teams "Teams Assign to Team has key Bright Team Bright Team - DC Team requested Bright…" at bounding box center [157, 127] width 265 height 63
click at [108, 125] on button "Assign to" at bounding box center [107, 120] width 28 height 12
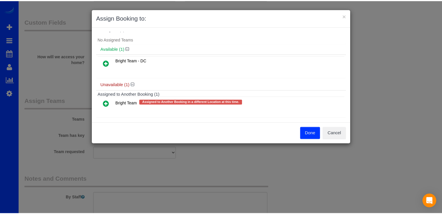
scroll to position [11, 0]
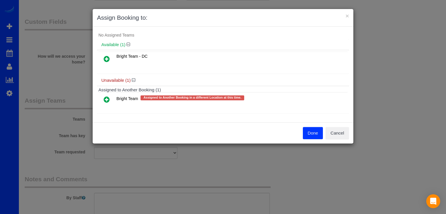
click at [108, 102] on icon at bounding box center [107, 99] width 6 height 7
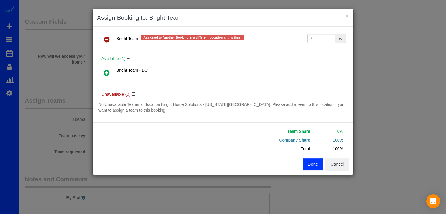
click at [312, 165] on button "Done" at bounding box center [313, 164] width 20 height 12
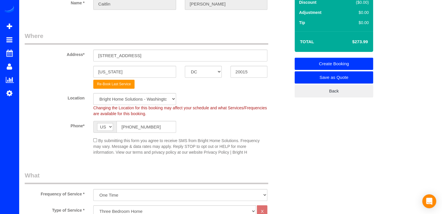
scroll to position [168, 0]
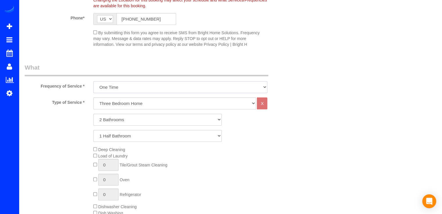
click at [132, 93] on select "triweekly -15% off - 15.00% Biweekly -20% off - 20.00% Monthly -10% off - 10.00…" at bounding box center [180, 87] width 174 height 12
click at [93, 81] on select "triweekly -15% off - 15.00% Biweekly -20% off - 20.00% Monthly -10% off - 10.00…" at bounding box center [180, 87] width 174 height 12
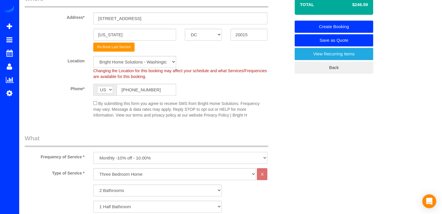
scroll to position [116, 0]
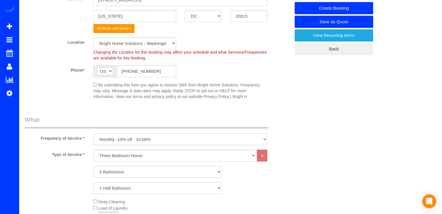
click at [145, 139] on select "triweekly -15% off - 15.00% Biweekly -20% off - 20.00% Monthly -10% off - 10.00…" at bounding box center [180, 140] width 174 height 12
select select "object:814"
click at [93, 134] on select "triweekly -15% off - 15.00% Biweekly -20% off - 20.00% Monthly -10% off - 10.00…" at bounding box center [180, 140] width 174 height 12
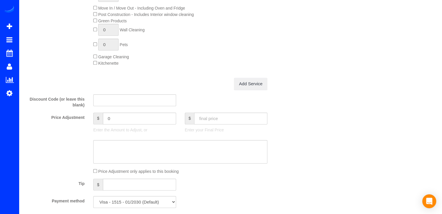
scroll to position [465, 0]
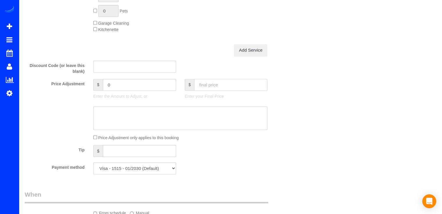
click at [216, 88] on input "text" at bounding box center [230, 85] width 73 height 12
type input "246.59"
type input "-27.4"
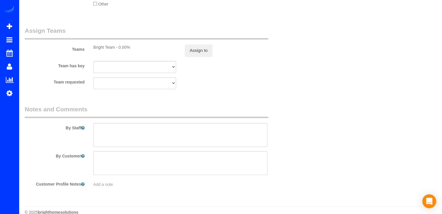
scroll to position [778, 0]
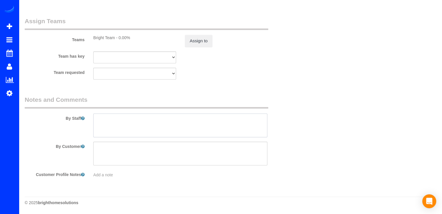
click at [108, 124] on textarea at bounding box center [180, 126] width 174 height 24
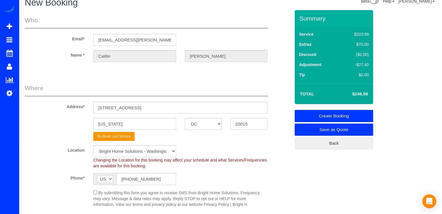
scroll to position [0, 0]
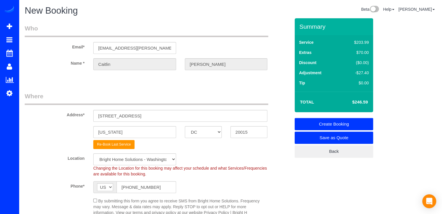
type textarea "10% discount applied."
click at [343, 122] on link "Create Booking" at bounding box center [333, 124] width 78 height 12
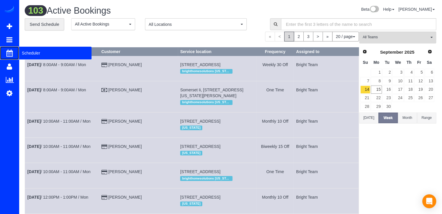
click at [32, 50] on span "Scheduler" at bounding box center [55, 52] width 73 height 13
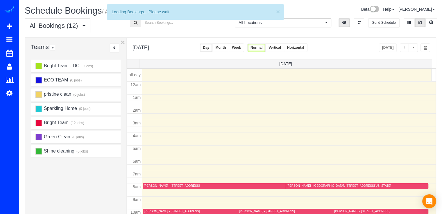
scroll to position [76, 0]
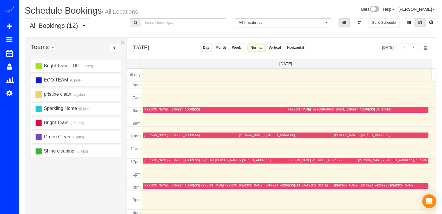
click at [411, 48] on button "button" at bounding box center [412, 48] width 9 height 8
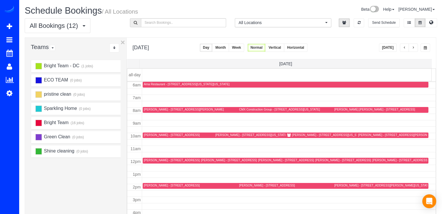
click at [412, 48] on span "button" at bounding box center [412, 47] width 3 height 3
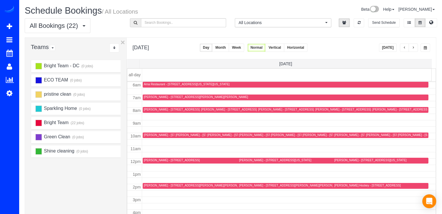
click at [412, 48] on span "button" at bounding box center [412, 47] width 3 height 3
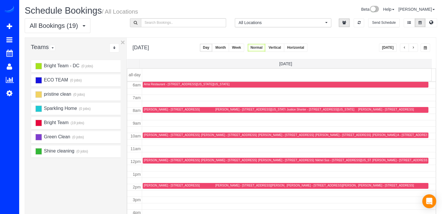
click at [389, 48] on button "[DATE]" at bounding box center [388, 48] width 18 height 8
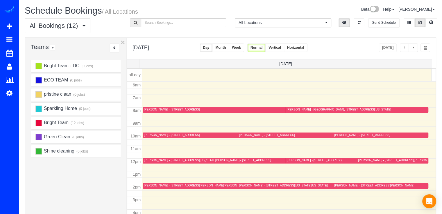
click at [242, 190] on td at bounding box center [289, 193] width 294 height 6
click at [244, 184] on div "[PERSON_NAME] - [STREET_ADDRESS][US_STATE][US_STATE]" at bounding box center [283, 186] width 89 height 4
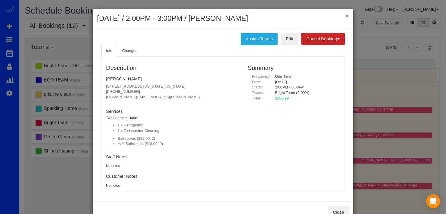
click at [346, 14] on button "×" at bounding box center [347, 16] width 3 height 6
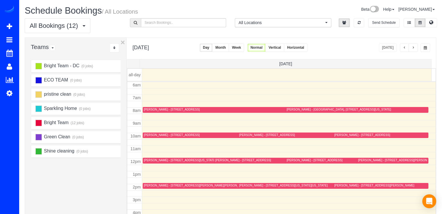
click at [410, 48] on button "button" at bounding box center [412, 48] width 9 height 8
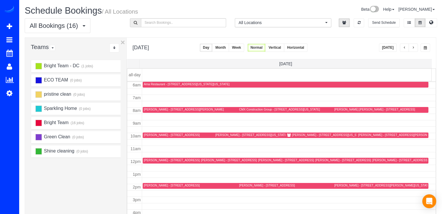
click at [413, 48] on span "button" at bounding box center [412, 47] width 3 height 3
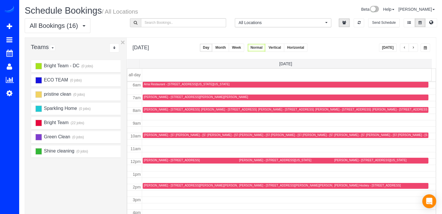
click at [413, 48] on span "button" at bounding box center [412, 47] width 3 height 3
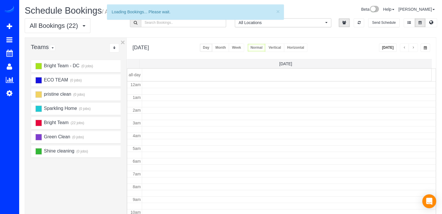
click at [413, 48] on span "button" at bounding box center [412, 47] width 3 height 3
click at [413, 47] on span "button" at bounding box center [412, 47] width 3 height 3
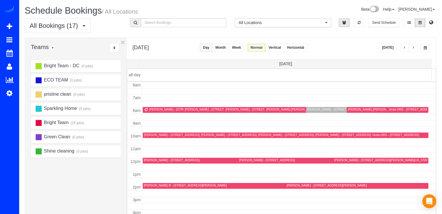
click at [415, 46] on button "button" at bounding box center [412, 48] width 9 height 8
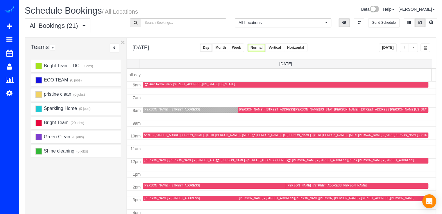
click at [405, 47] on span "button" at bounding box center [404, 47] width 3 height 3
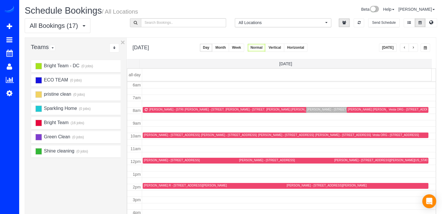
click at [391, 47] on button "[DATE]" at bounding box center [388, 48] width 18 height 8
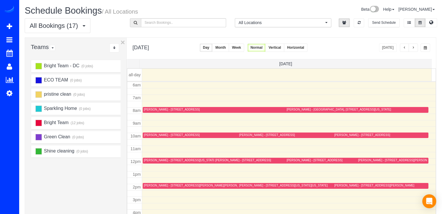
click at [413, 48] on span "button" at bounding box center [412, 47] width 3 height 3
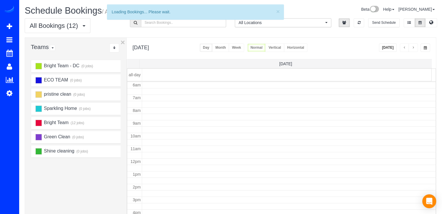
click at [413, 48] on span "button" at bounding box center [412, 47] width 3 height 3
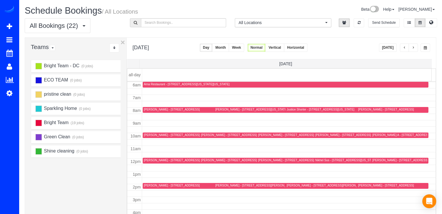
click at [413, 48] on span "button" at bounding box center [412, 47] width 3 height 3
click at [12, 95] on icon at bounding box center [9, 93] width 6 height 7
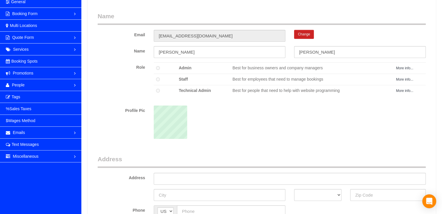
scroll to position [87, 0]
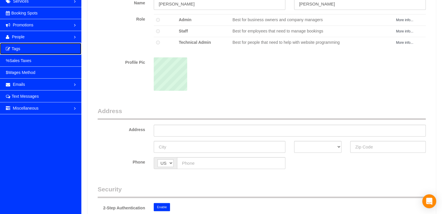
click at [33, 49] on link "Tags" at bounding box center [40, 49] width 81 height 12
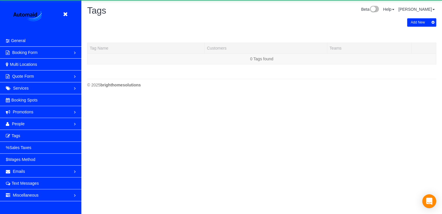
scroll to position [118, 441]
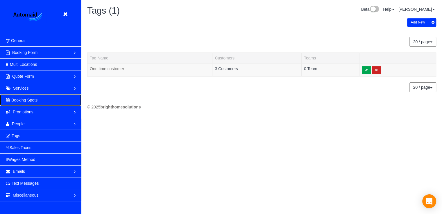
click at [39, 99] on link "Booking Spots" at bounding box center [40, 100] width 81 height 12
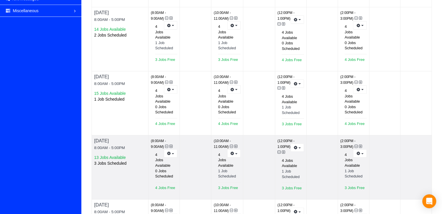
scroll to position [174, 0]
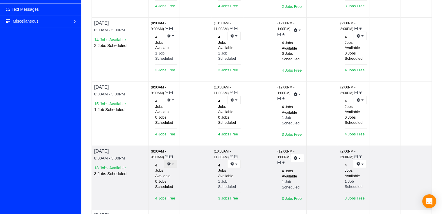
click at [173, 160] on button "button" at bounding box center [170, 164] width 13 height 8
drag, startPoint x: 165, startPoint y: 170, endPoint x: 194, endPoint y: 166, distance: 29.0
click at [165, 170] on link "Prevent New Bookings" at bounding box center [150, 174] width 53 height 8
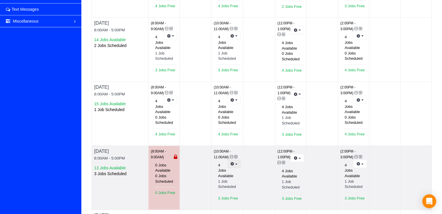
click at [235, 164] on button "button" at bounding box center [233, 164] width 13 height 8
click at [210, 171] on link "Prevent New Bookings" at bounding box center [212, 174] width 55 height 8
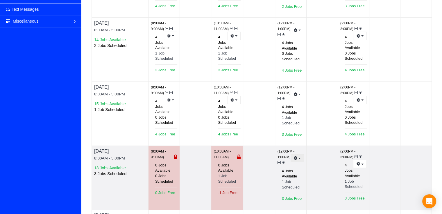
click at [298, 155] on button "button" at bounding box center [296, 158] width 13 height 8
click at [281, 169] on link "Prevent New Bookings" at bounding box center [275, 169] width 55 height 8
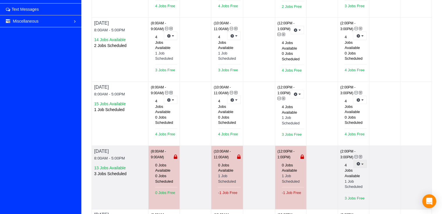
drag, startPoint x: 359, startPoint y: 160, endPoint x: 351, endPoint y: 162, distance: 8.5
click at [357, 161] on button "button" at bounding box center [359, 164] width 13 height 8
click at [332, 170] on link "Prevent New Bookings" at bounding box center [338, 174] width 55 height 8
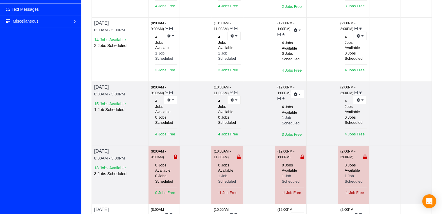
scroll to position [28491, 28593]
click at [358, 96] on button "button" at bounding box center [359, 100] width 13 height 8
click at [347, 107] on link "Prevent New Bookings" at bounding box center [339, 111] width 53 height 8
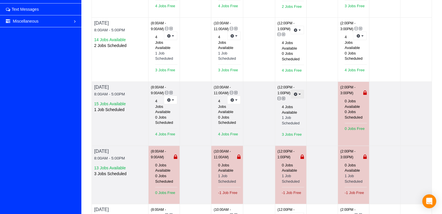
click at [293, 93] on button "button" at bounding box center [296, 94] width 13 height 8
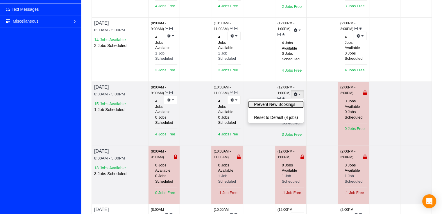
drag, startPoint x: 287, startPoint y: 105, endPoint x: 249, endPoint y: 98, distance: 38.7
click at [286, 105] on link "Prevent New Bookings" at bounding box center [275, 105] width 55 height 8
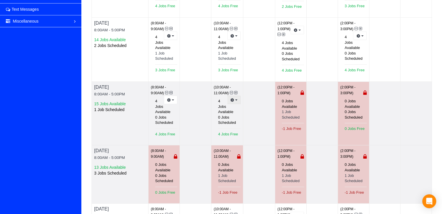
click at [235, 100] on button "button" at bounding box center [233, 100] width 13 height 8
click at [228, 111] on link "Prevent New Bookings" at bounding box center [213, 111] width 53 height 8
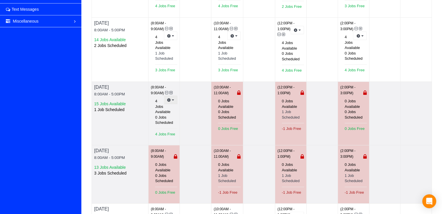
click at [169, 98] on icon "button" at bounding box center [169, 99] width 4 height 3
click at [167, 107] on link "Prevent New Bookings" at bounding box center [150, 111] width 53 height 8
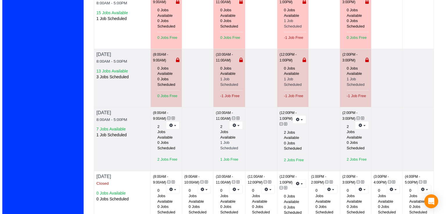
scroll to position [323, 0]
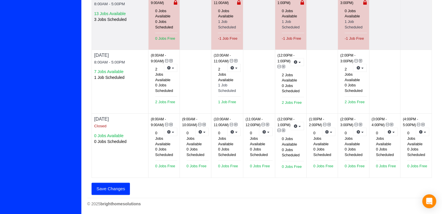
click at [115, 189] on button "Save Changes" at bounding box center [110, 189] width 38 height 12
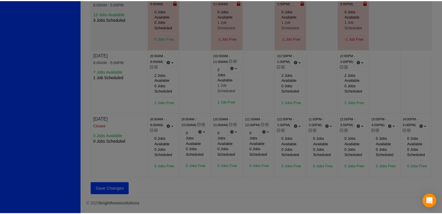
scroll to position [537, 446]
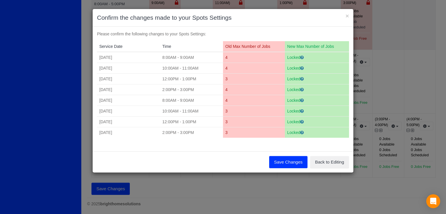
click at [291, 164] on button "Save Changes" at bounding box center [288, 162] width 38 height 12
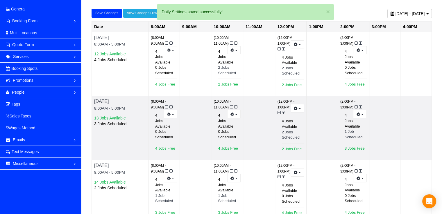
scroll to position [0, 0]
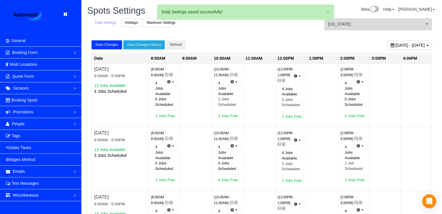
click at [361, 25] on span "[US_STATE]" at bounding box center [376, 24] width 96 height 6
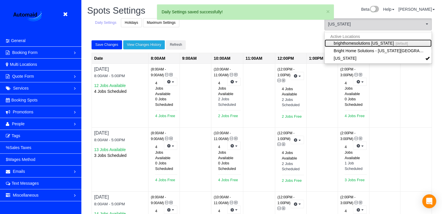
click at [346, 43] on link "brighthomesolutions [US_STATE] [default]" at bounding box center [377, 43] width 107 height 8
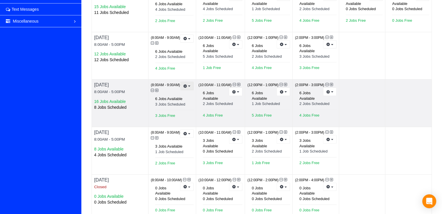
click at [186, 86] on icon "button" at bounding box center [185, 85] width 4 height 3
click at [180, 95] on link "Prevent New Bookings" at bounding box center [165, 97] width 55 height 8
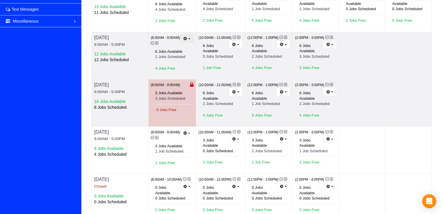
drag, startPoint x: 188, startPoint y: 37, endPoint x: 183, endPoint y: 60, distance: 22.7
click at [188, 38] on span "button" at bounding box center [189, 38] width 2 height 1
click at [180, 46] on link "Prevent New Bookings" at bounding box center [166, 49] width 53 height 8
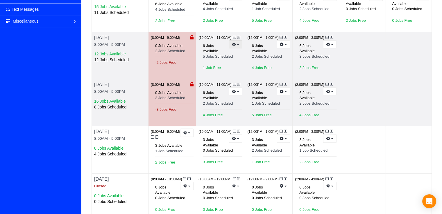
click at [233, 44] on icon "button" at bounding box center [234, 44] width 4 height 3
click at [235, 52] on link "Prevent New Bookings" at bounding box center [213, 55] width 55 height 8
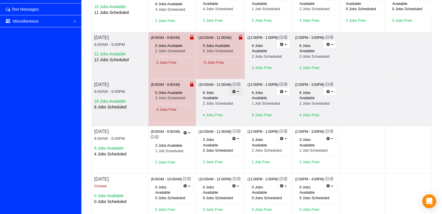
click at [234, 93] on button "button" at bounding box center [235, 91] width 13 height 8
click at [230, 98] on link "Prevent New Bookings" at bounding box center [215, 102] width 53 height 8
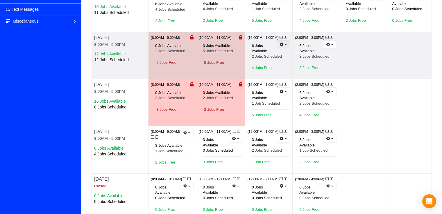
click at [278, 44] on button "button" at bounding box center [282, 44] width 13 height 8
click at [264, 55] on link "Prevent New Bookings" at bounding box center [263, 55] width 53 height 8
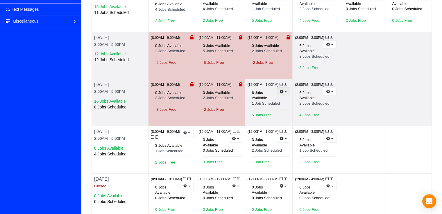
drag, startPoint x: 286, startPoint y: 92, endPoint x: 285, endPoint y: 97, distance: 5.1
click at [285, 92] on button "button" at bounding box center [282, 91] width 13 height 8
click at [279, 101] on link "Prevent New Bookings" at bounding box center [261, 102] width 55 height 8
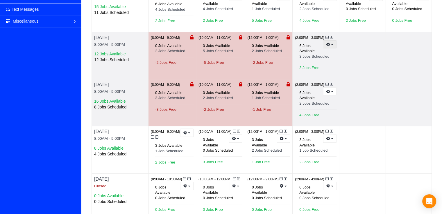
click at [333, 44] on button "button" at bounding box center [329, 44] width 13 height 8
click at [319, 51] on link "Prevent New Bookings" at bounding box center [307, 55] width 55 height 8
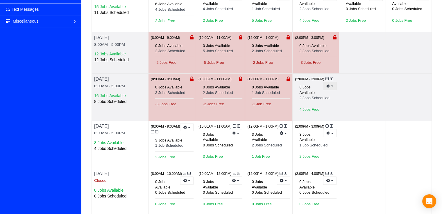
click at [325, 83] on button "button" at bounding box center [329, 86] width 13 height 8
click at [306, 96] on link "Prevent New Bookings" at bounding box center [309, 97] width 53 height 8
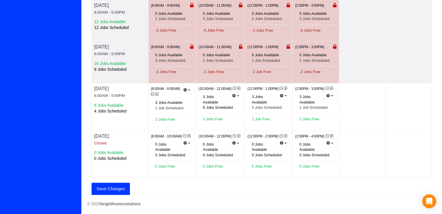
click at [97, 185] on button "Save Changes" at bounding box center [110, 189] width 38 height 12
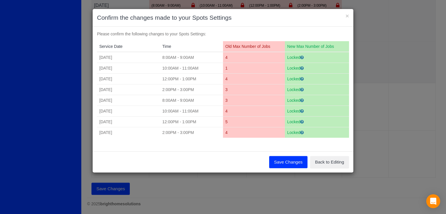
click at [280, 163] on button "Save Changes" at bounding box center [288, 162] width 38 height 12
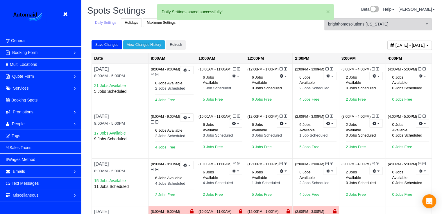
click at [373, 25] on span "brighthomesolutions [US_STATE]" at bounding box center [376, 24] width 96 height 6
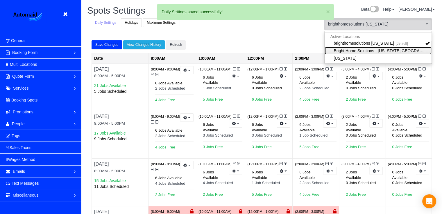
click at [366, 48] on link "Bright Home Solutions - [US_STATE][GEOGRAPHIC_DATA]" at bounding box center [377, 51] width 107 height 8
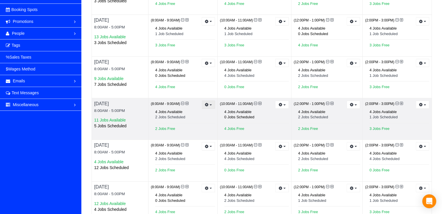
click at [209, 105] on button "button" at bounding box center [207, 105] width 13 height 8
drag, startPoint x: 207, startPoint y: 113, endPoint x: 213, endPoint y: 113, distance: 6.4
click at [207, 113] on link "Prevent New Bookings" at bounding box center [186, 115] width 55 height 8
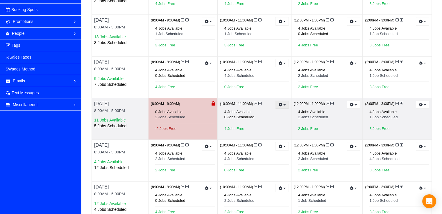
click at [276, 104] on button "button" at bounding box center [281, 105] width 13 height 8
click at [272, 111] on link "Prevent New Bookings" at bounding box center [260, 115] width 55 height 8
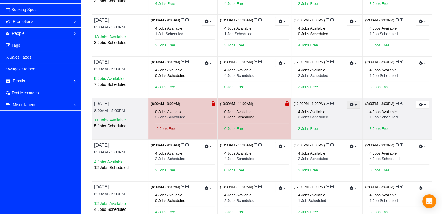
click at [347, 103] on button "button" at bounding box center [352, 105] width 13 height 8
drag, startPoint x: 335, startPoint y: 115, endPoint x: 344, endPoint y: 113, distance: 9.2
click at [335, 114] on link "Prevent New Bookings" at bounding box center [331, 115] width 55 height 8
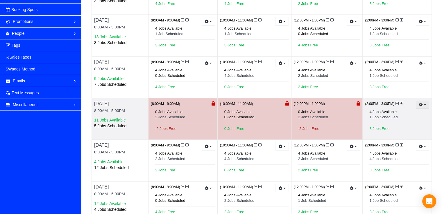
click at [426, 106] on button "button" at bounding box center [421, 105] width 13 height 8
drag, startPoint x: 415, startPoint y: 113, endPoint x: 382, endPoint y: 126, distance: 35.4
click at [415, 113] on link "Prevent New Bookings" at bounding box center [400, 115] width 55 height 8
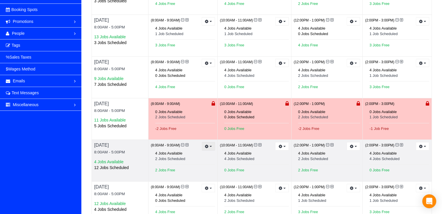
click at [209, 145] on button "button" at bounding box center [207, 146] width 13 height 8
click at [196, 155] on link "Prevent New Bookings" at bounding box center [186, 157] width 55 height 8
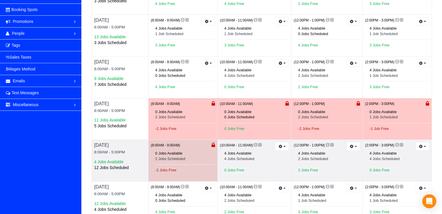
click at [279, 150] on div "4 Jobs Available 4 Jobs Scheduled 0 Jobs Free" at bounding box center [254, 163] width 69 height 31
click at [282, 145] on button "button" at bounding box center [281, 146] width 13 height 8
drag, startPoint x: 270, startPoint y: 156, endPoint x: 275, endPoint y: 154, distance: 5.1
click at [270, 156] on link "Prevent New Bookings" at bounding box center [260, 157] width 55 height 8
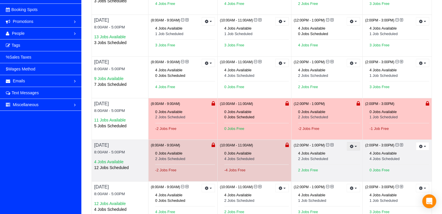
click at [347, 145] on button "button" at bounding box center [352, 146] width 13 height 8
click at [330, 154] on link "Prevent New Bookings" at bounding box center [331, 157] width 55 height 8
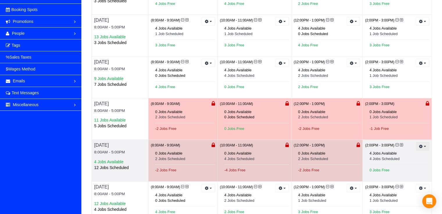
click at [425, 147] on button "button" at bounding box center [421, 146] width 13 height 8
click at [387, 156] on link "Prevent New Bookings" at bounding box center [400, 157] width 55 height 8
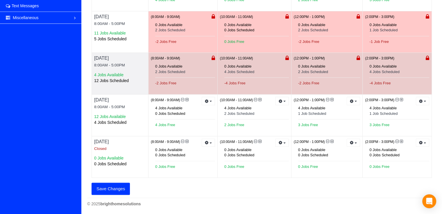
click at [122, 188] on button "Save Changes" at bounding box center [110, 189] width 38 height 12
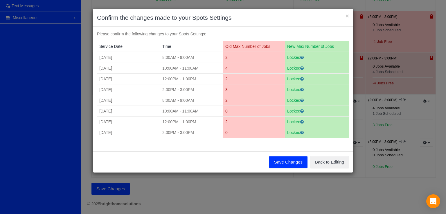
click at [294, 162] on button "Save Changes" at bounding box center [288, 162] width 38 height 12
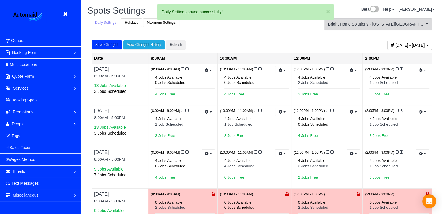
click at [395, 21] on button "Bright Home Solutions - [US_STATE][GEOGRAPHIC_DATA] Bright Home Solutions - [US…" at bounding box center [377, 24] width 107 height 12
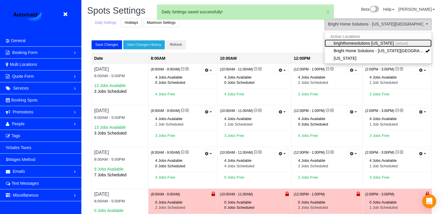
click at [386, 42] on link "brighthomesolutions [US_STATE] [default]" at bounding box center [377, 43] width 107 height 8
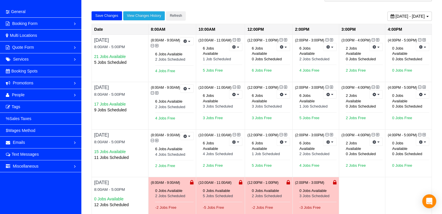
click at [395, 18] on span "[DATE] - [DATE]" at bounding box center [409, 16] width 29 height 5
type input "**********"
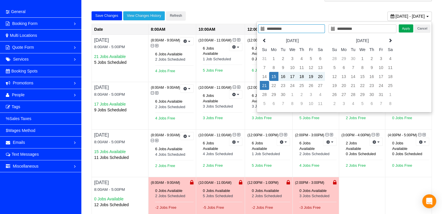
type input "**********"
click at [395, 15] on span "[DATE] - [DATE]" at bounding box center [409, 16] width 29 height 5
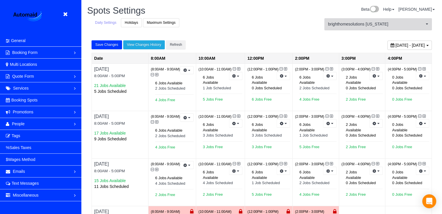
drag, startPoint x: 368, startPoint y: 22, endPoint x: 371, endPoint y: 30, distance: 8.6
click at [368, 22] on span "brighthomesolutions [US_STATE]" at bounding box center [376, 24] width 96 height 6
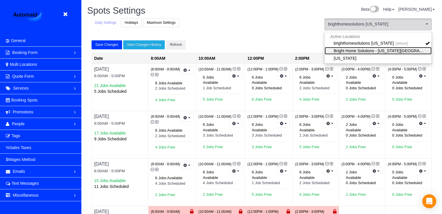
click at [373, 52] on link "Bright Home Solutions - [US_STATE][GEOGRAPHIC_DATA]" at bounding box center [377, 51] width 107 height 8
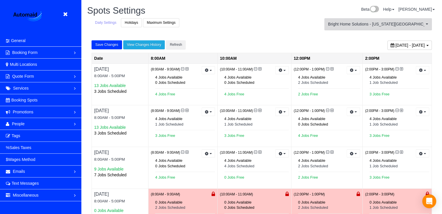
drag, startPoint x: 368, startPoint y: 21, endPoint x: 366, endPoint y: 28, distance: 6.6
click at [368, 21] on span "Bright Home Solutions - [US_STATE][GEOGRAPHIC_DATA]" at bounding box center [376, 24] width 96 height 6
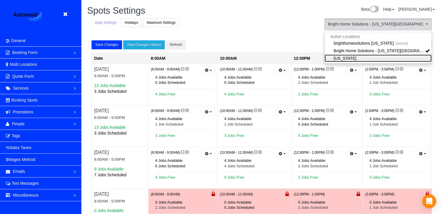
click at [361, 57] on link "[US_STATE]" at bounding box center [377, 59] width 107 height 8
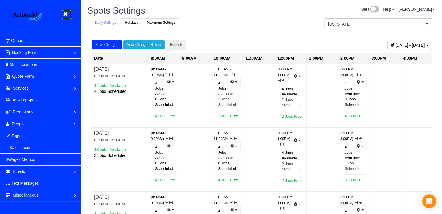
click at [66, 15] on icon at bounding box center [65, 14] width 7 height 7
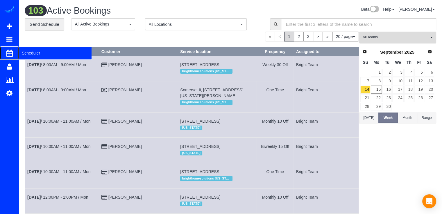
click at [25, 53] on span "Scheduler" at bounding box center [55, 52] width 73 height 13
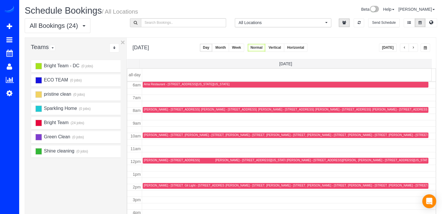
click at [411, 47] on button "button" at bounding box center [412, 48] width 9 height 8
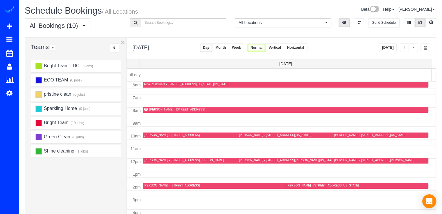
click at [413, 47] on span "button" at bounding box center [412, 47] width 3 height 3
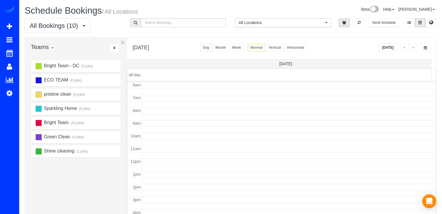
click at [413, 46] on span "button" at bounding box center [412, 47] width 3 height 3
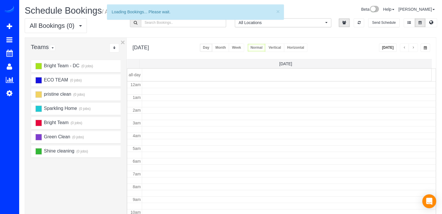
click at [413, 46] on span "button" at bounding box center [412, 47] width 3 height 3
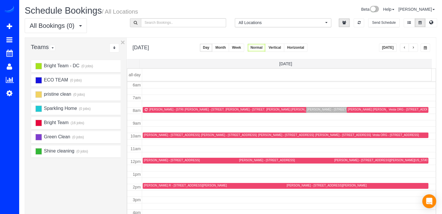
click at [413, 46] on span "button" at bounding box center [412, 47] width 3 height 3
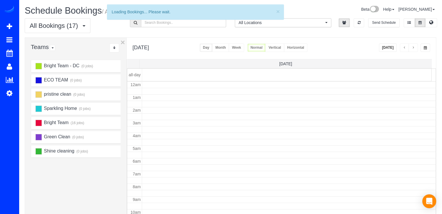
click at [413, 46] on span "button" at bounding box center [412, 47] width 3 height 3
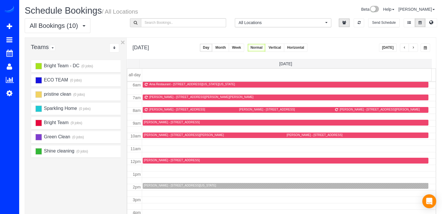
click at [403, 47] on span "button" at bounding box center [404, 47] width 3 height 3
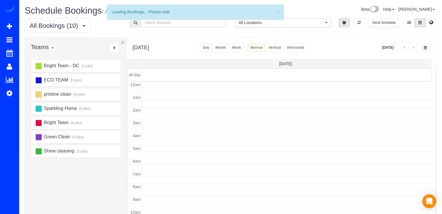
click at [403, 47] on span "button" at bounding box center [404, 47] width 3 height 3
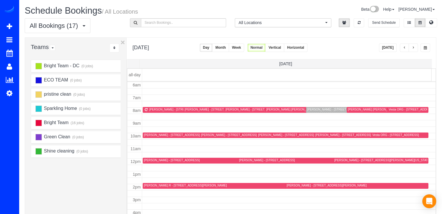
click at [403, 47] on span "button" at bounding box center [404, 47] width 3 height 3
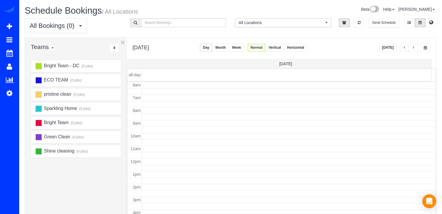
click at [403, 47] on span "button" at bounding box center [404, 47] width 3 height 3
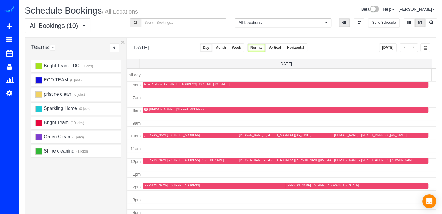
click at [403, 47] on span "button" at bounding box center [404, 47] width 3 height 3
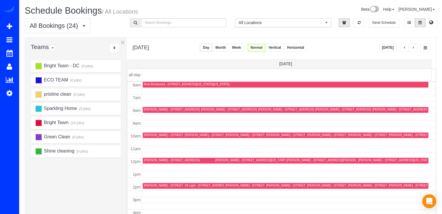
click at [416, 47] on button "button" at bounding box center [412, 48] width 9 height 8
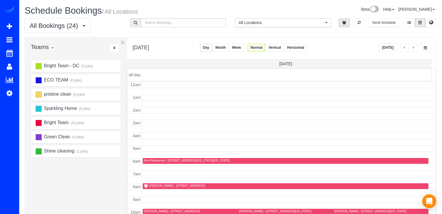
click at [416, 47] on button "button" at bounding box center [412, 48] width 9 height 8
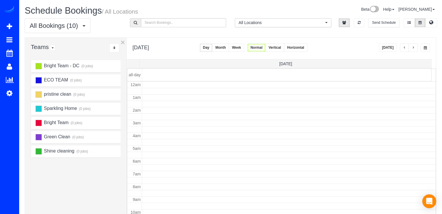
click at [416, 47] on button "button" at bounding box center [412, 48] width 9 height 8
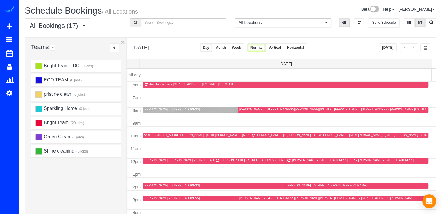
click at [416, 47] on button "button" at bounding box center [412, 48] width 9 height 8
